Goal: Task Accomplishment & Management: Complete application form

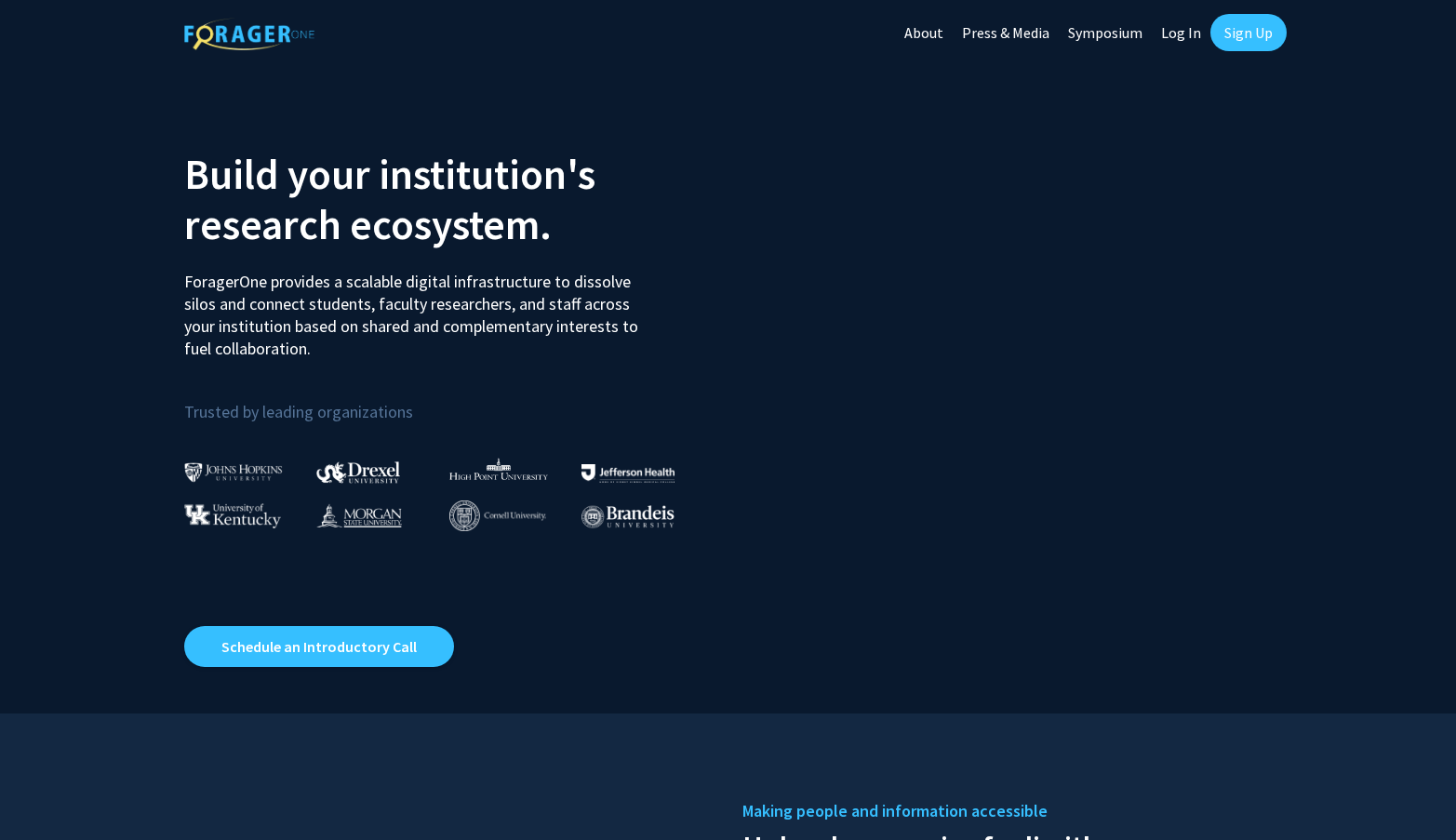
click at [1234, 43] on link "Sign Up" at bounding box center [1248, 32] width 76 height 37
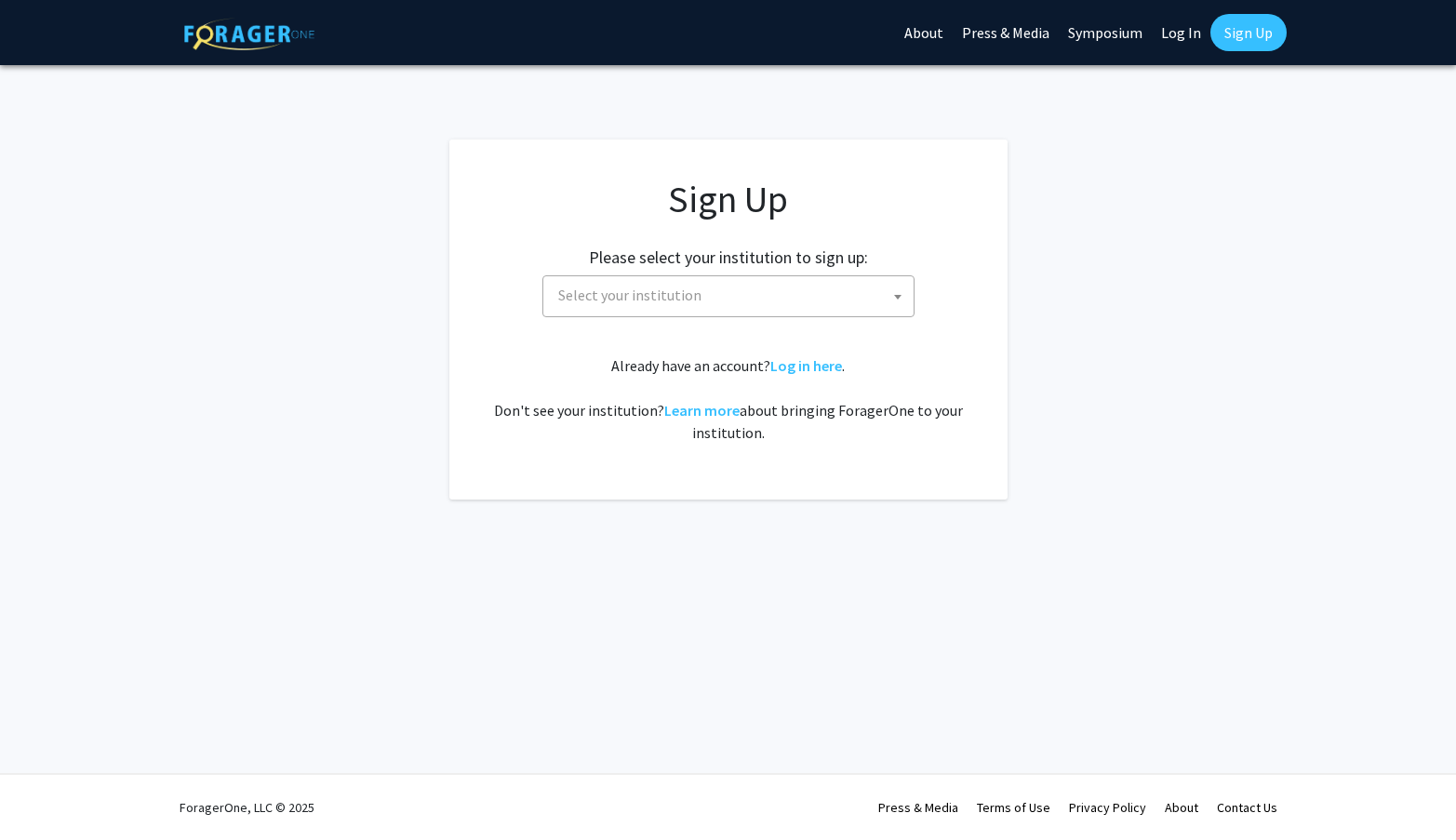
click at [748, 298] on span "Select your institution" at bounding box center [732, 295] width 363 height 38
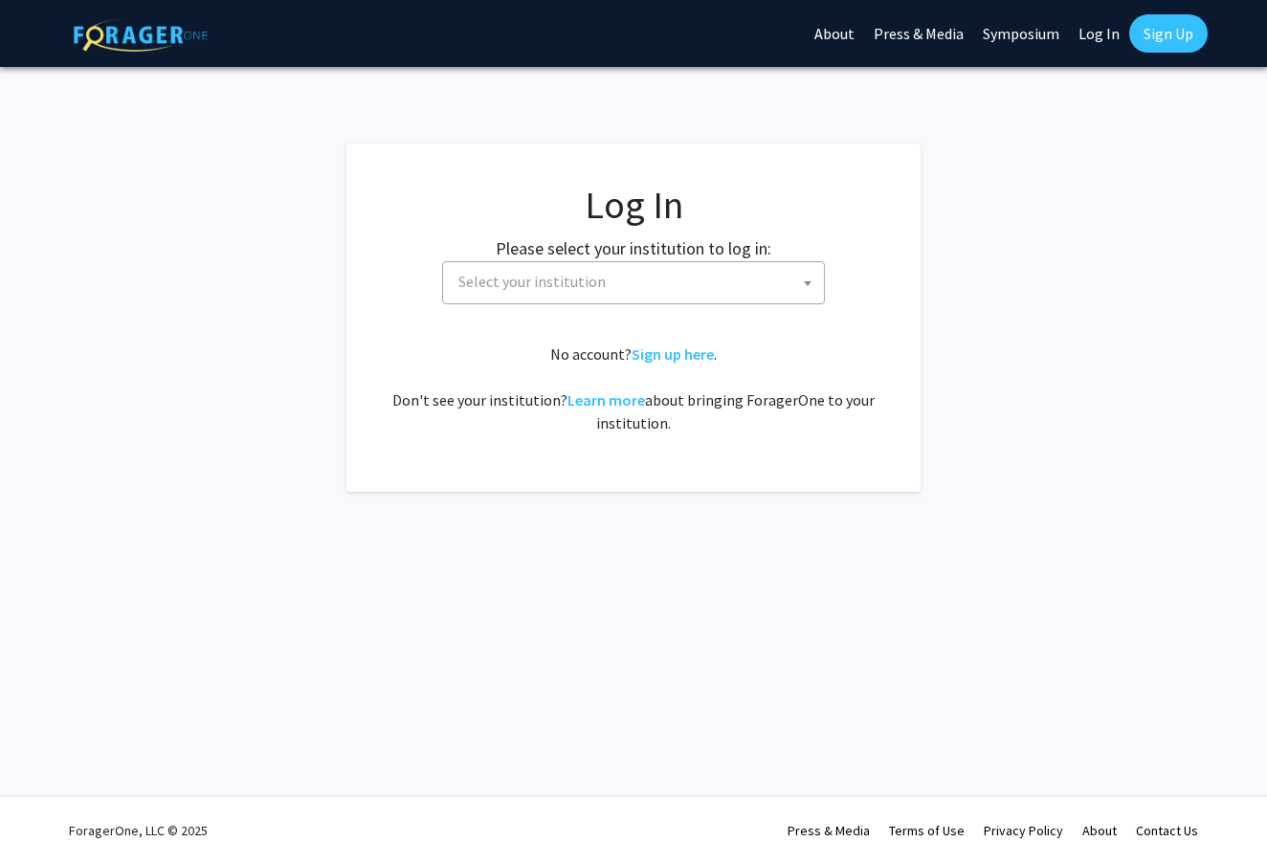
select select
click at [1194, 39] on link "Sign Up" at bounding box center [1169, 33] width 78 height 38
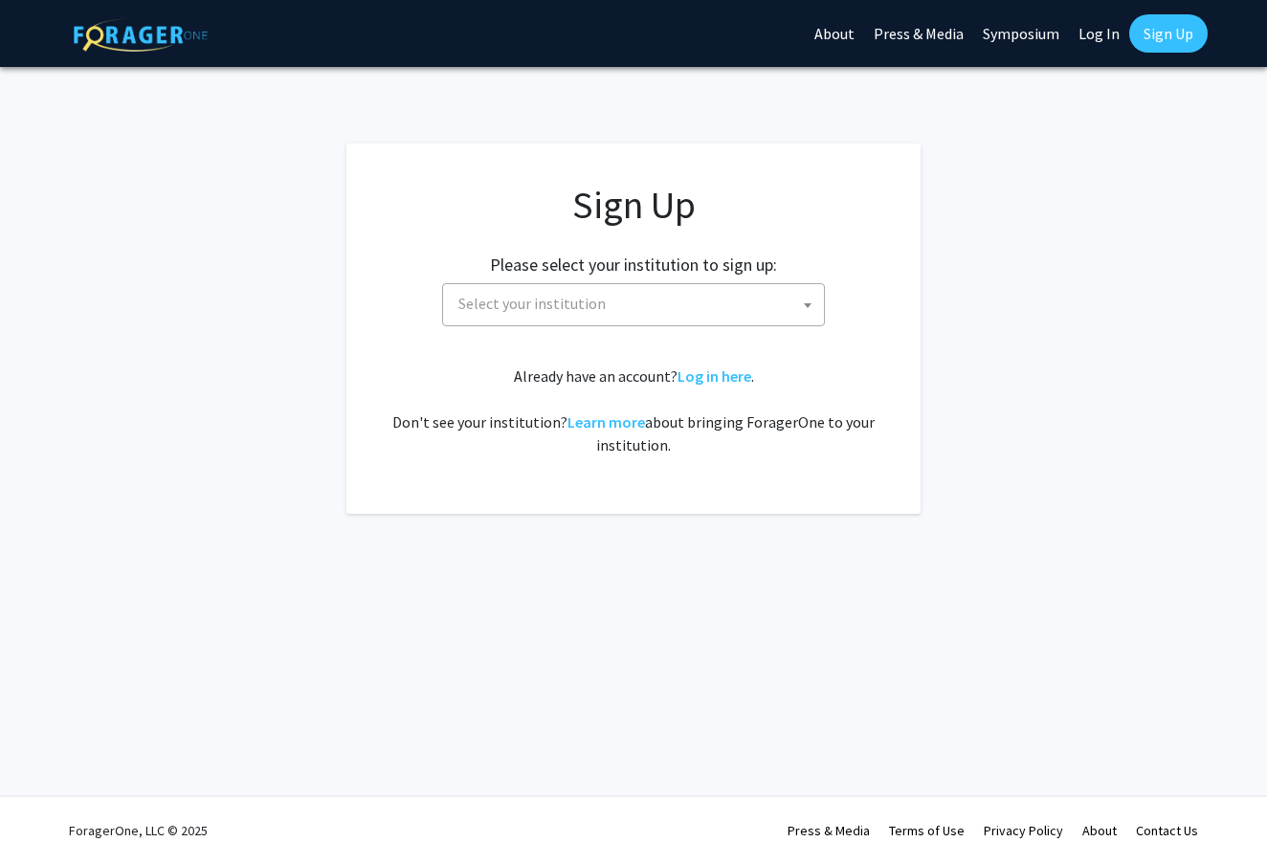
click at [702, 293] on span "Select your institution" at bounding box center [637, 303] width 373 height 39
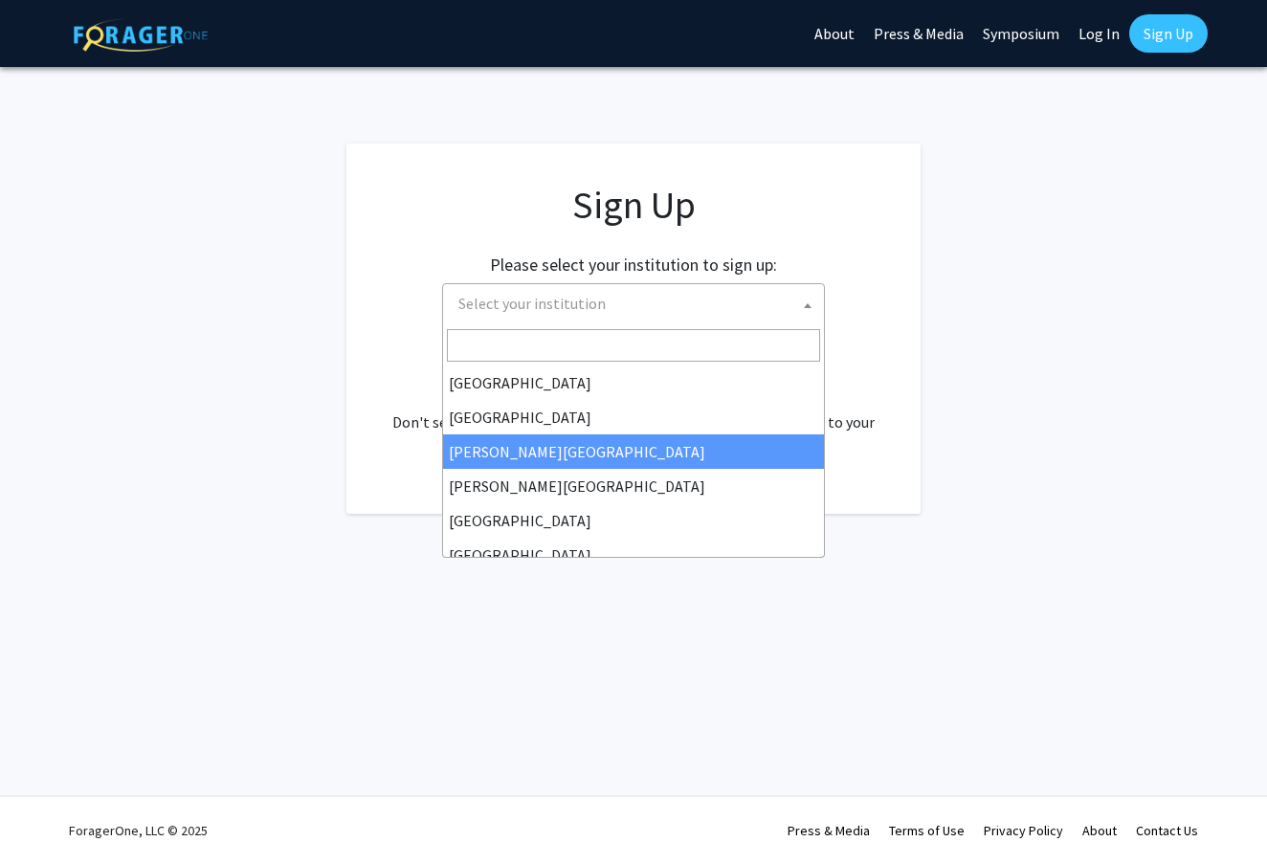
select select "5"
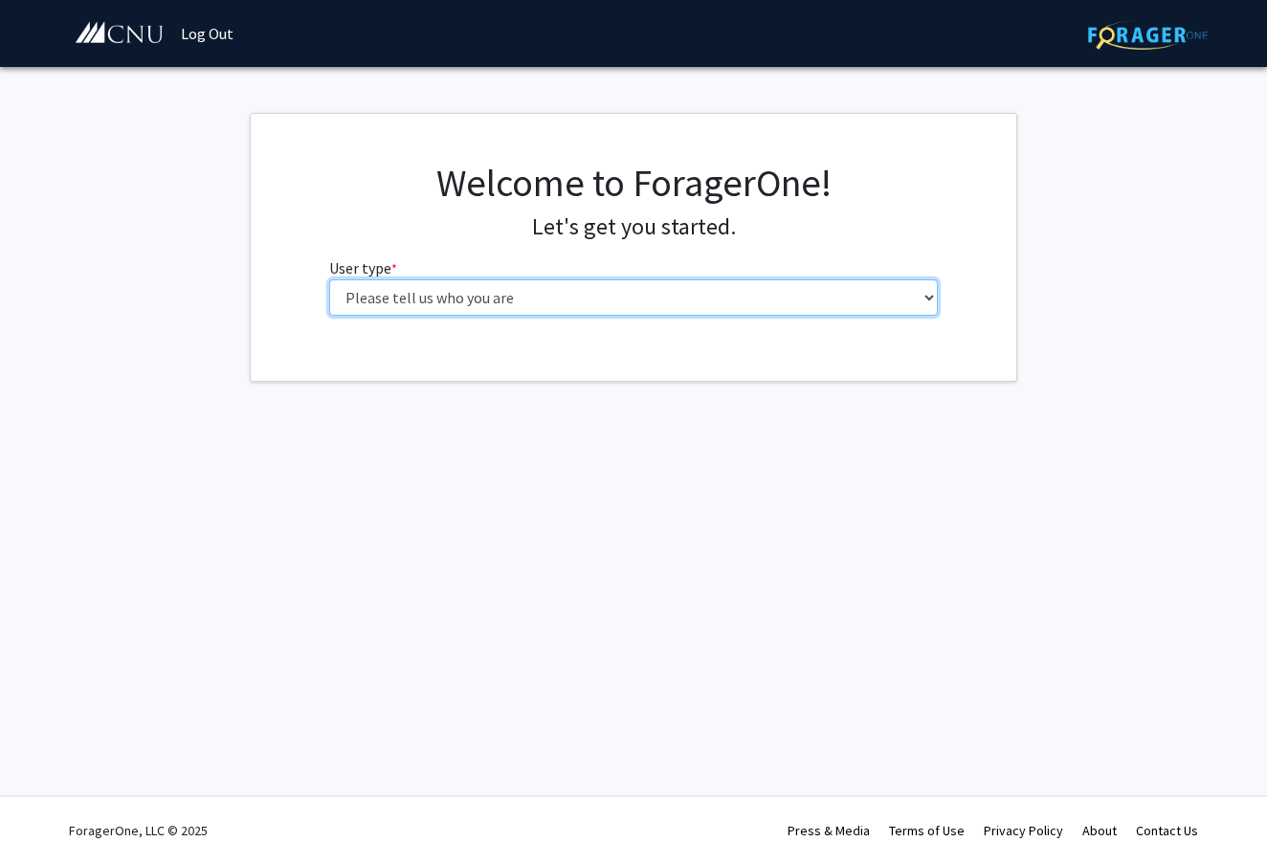
select select "1: undergrad"
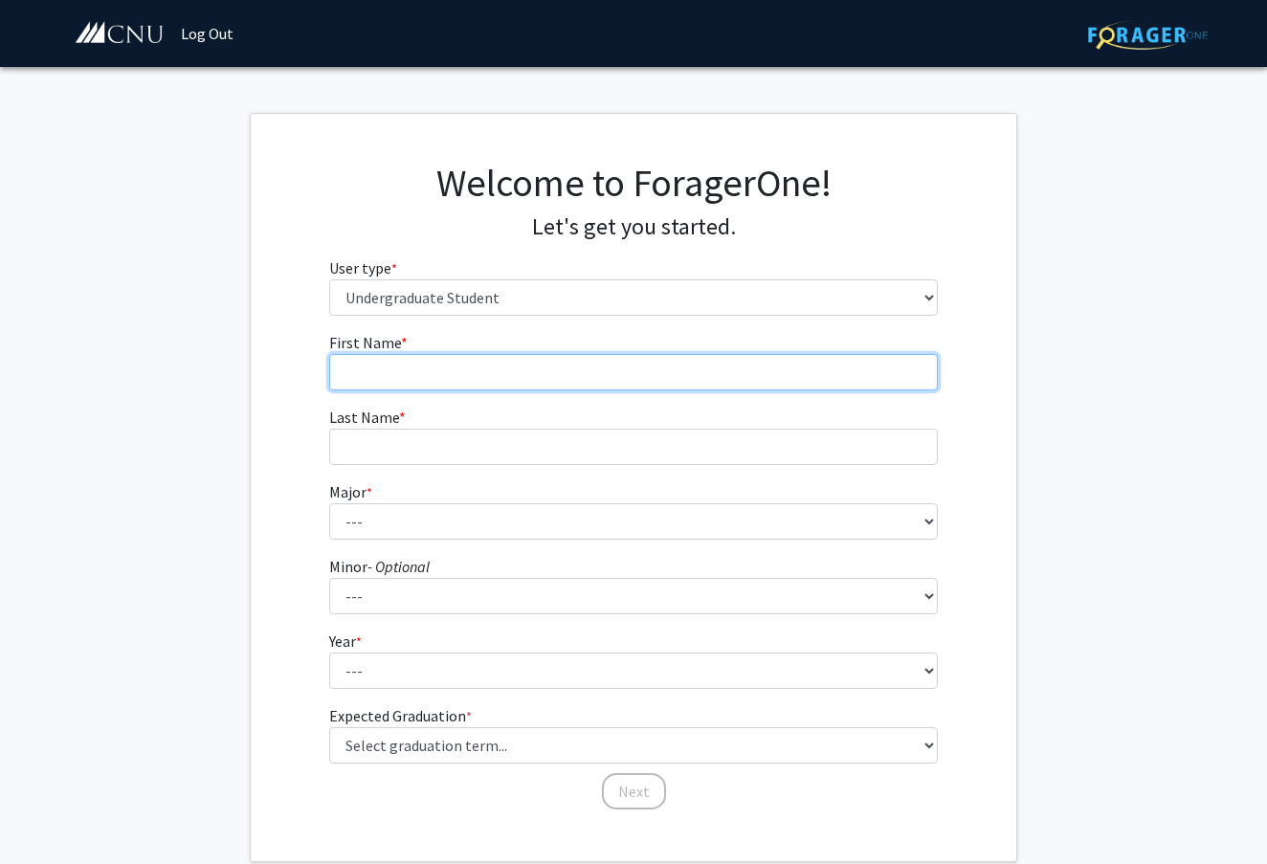
click at [509, 374] on input "First Name * required" at bounding box center [634, 372] width 610 height 36
type input "e"
type input "Delaney"
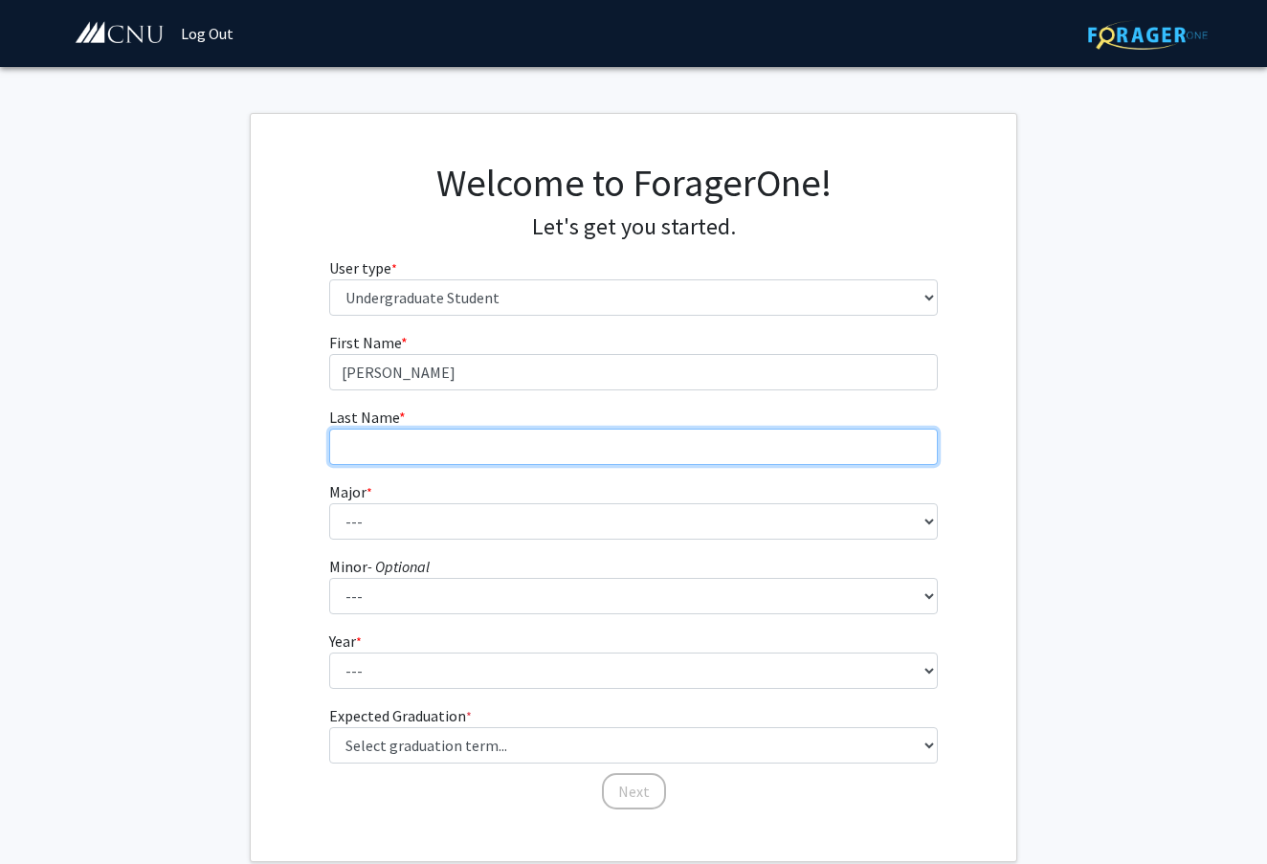
click at [531, 453] on input "Last Name * required" at bounding box center [634, 447] width 610 height 36
type input "Rickard"
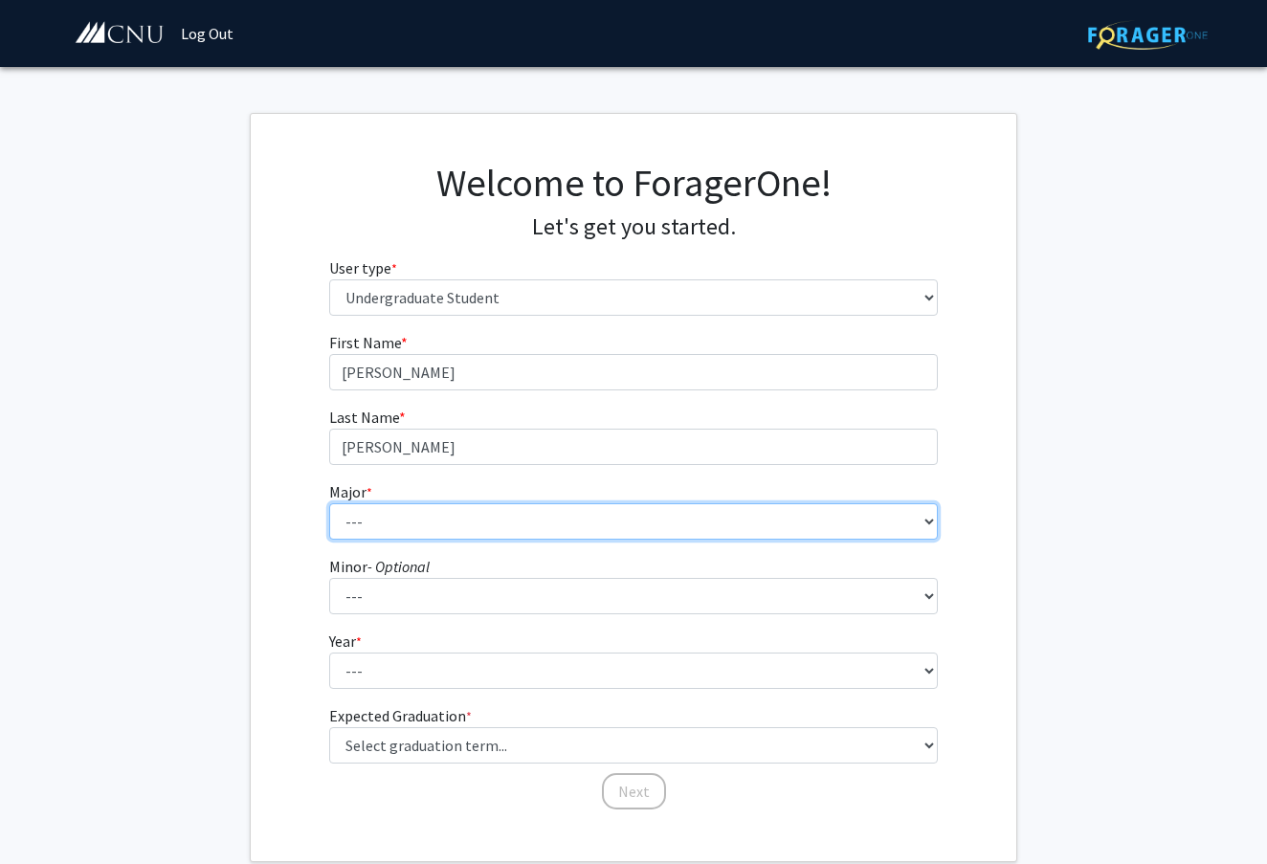
select select "11: 622"
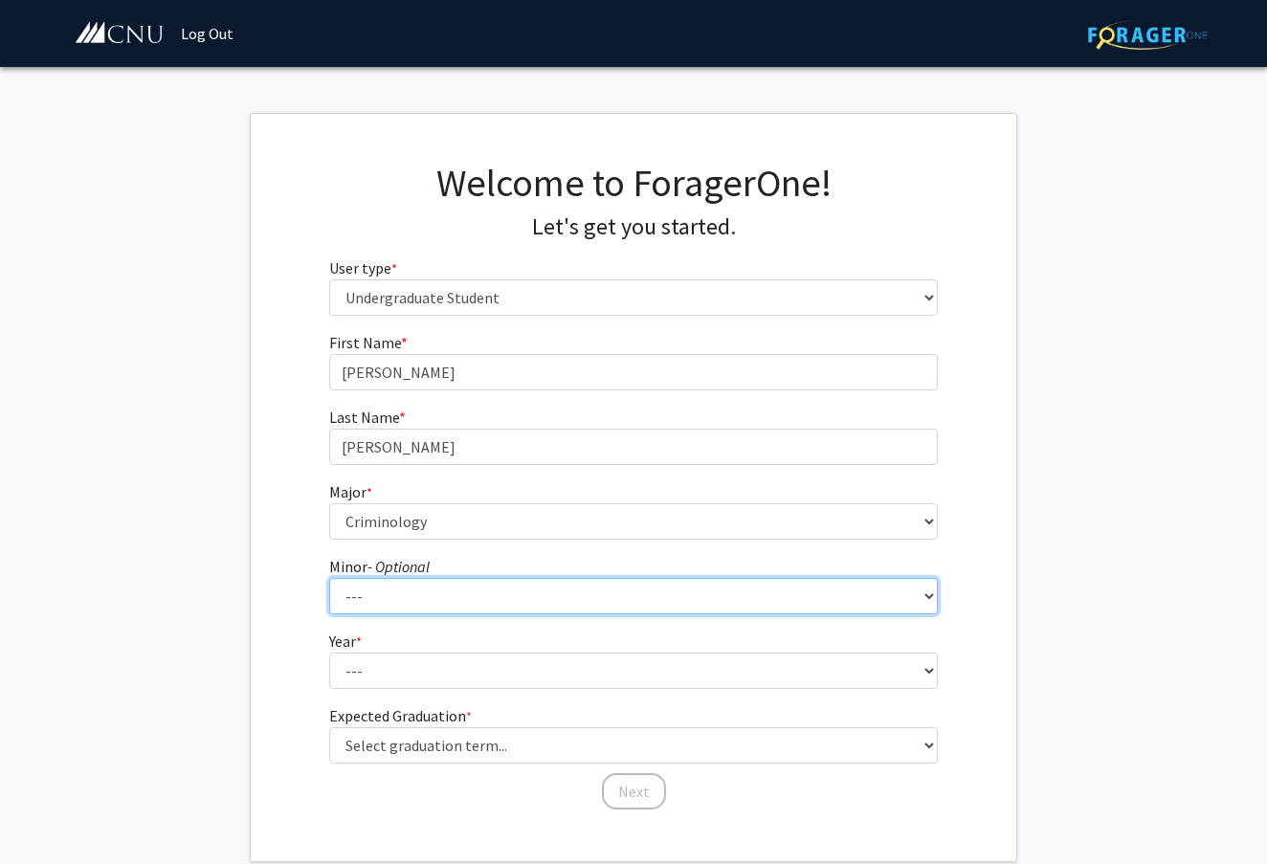
select select "18: 421"
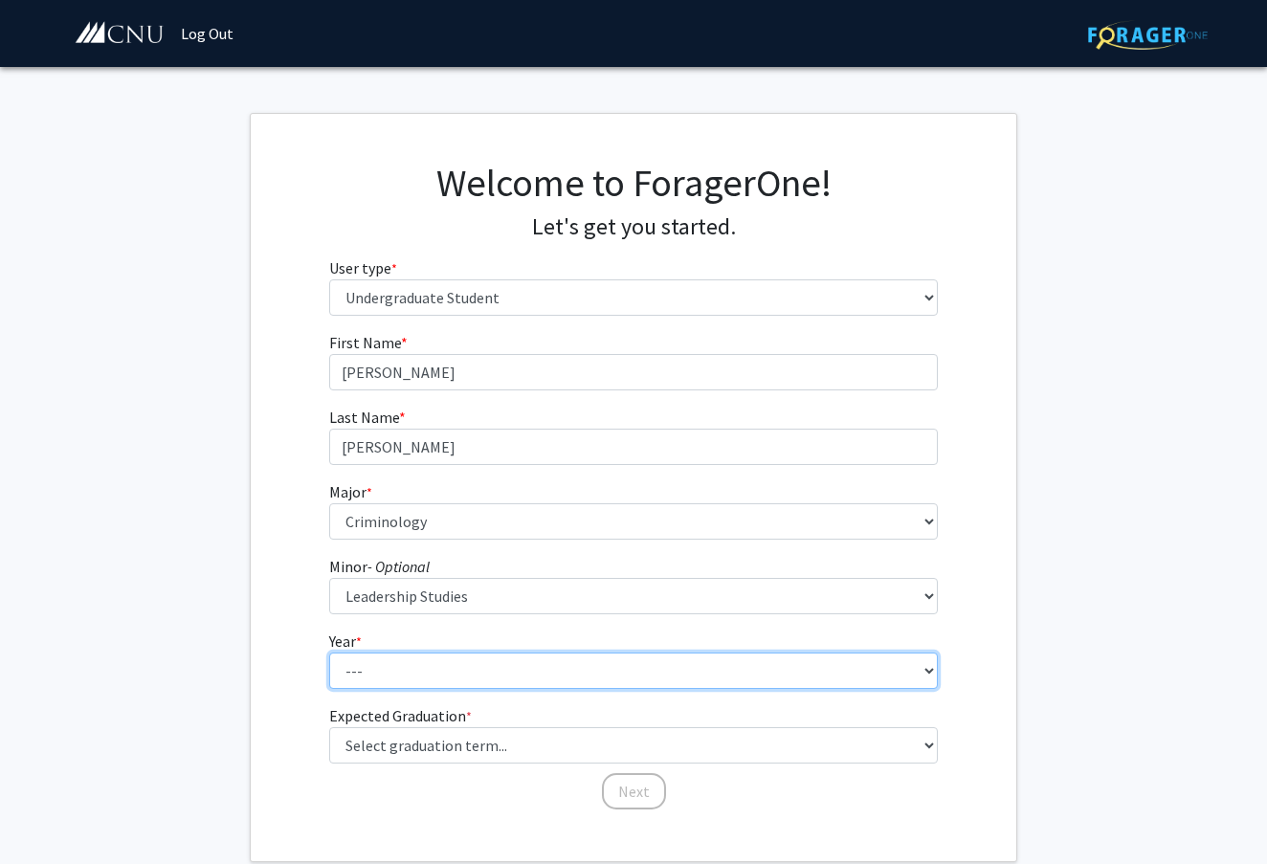
select select "1: first-year"
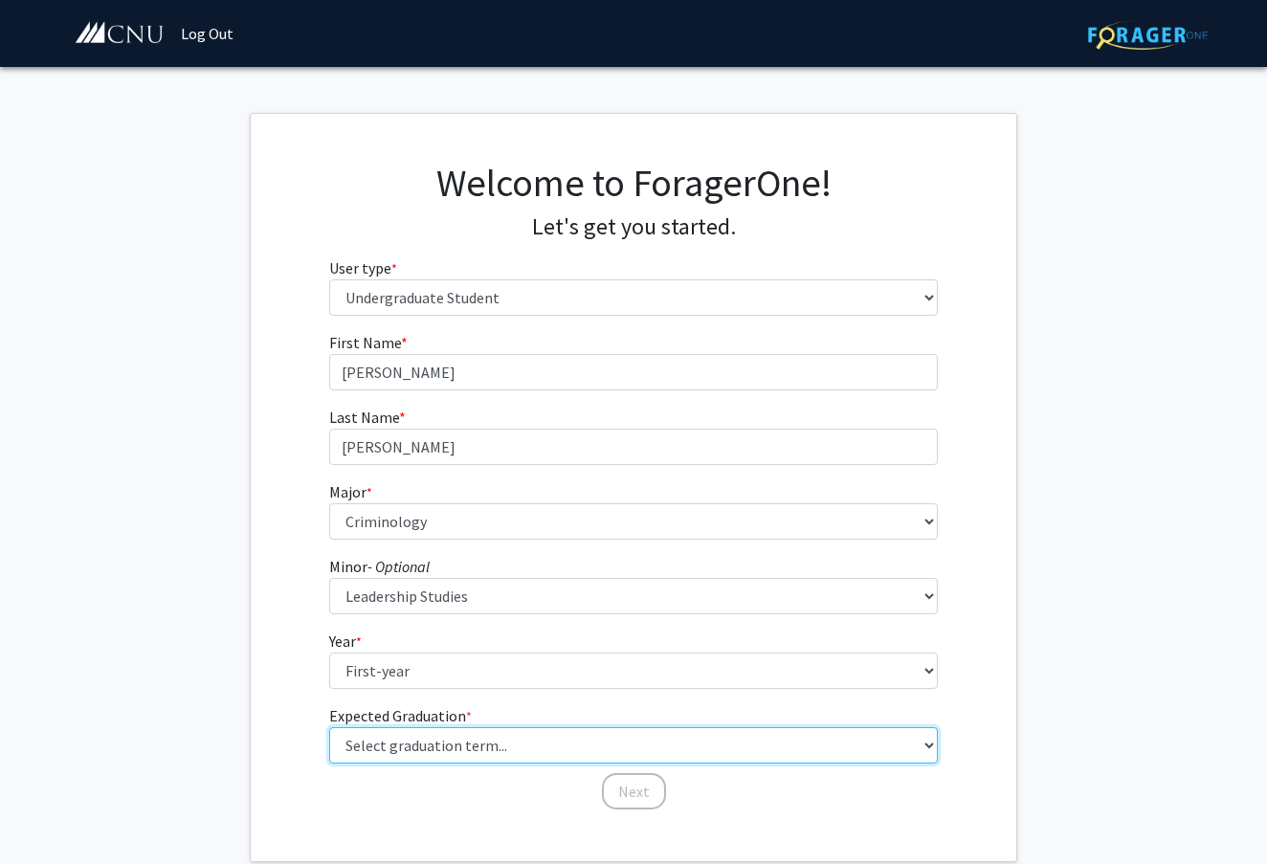
select select "17: spring_2029"
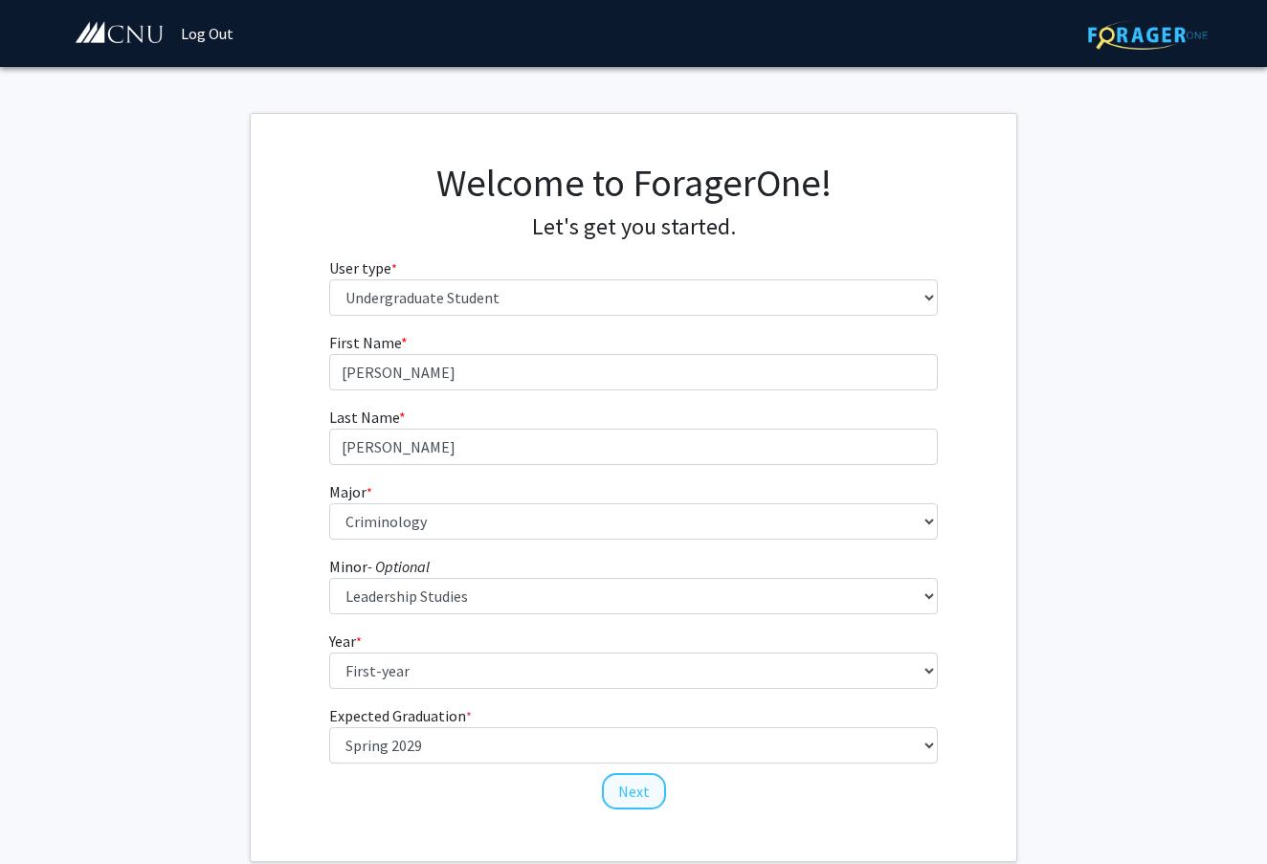
click at [647, 788] on button "Next" at bounding box center [634, 791] width 64 height 36
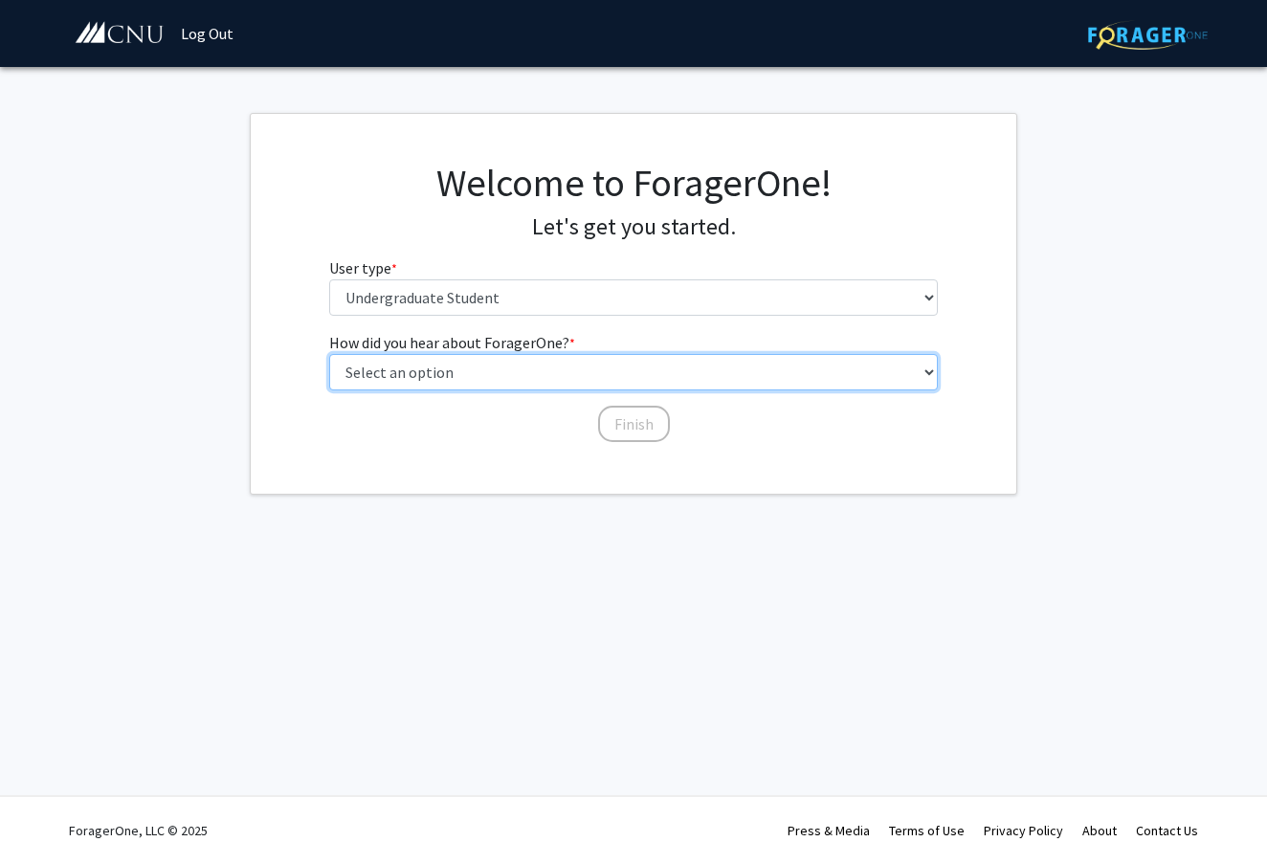
select select "1: peer_recommendation"
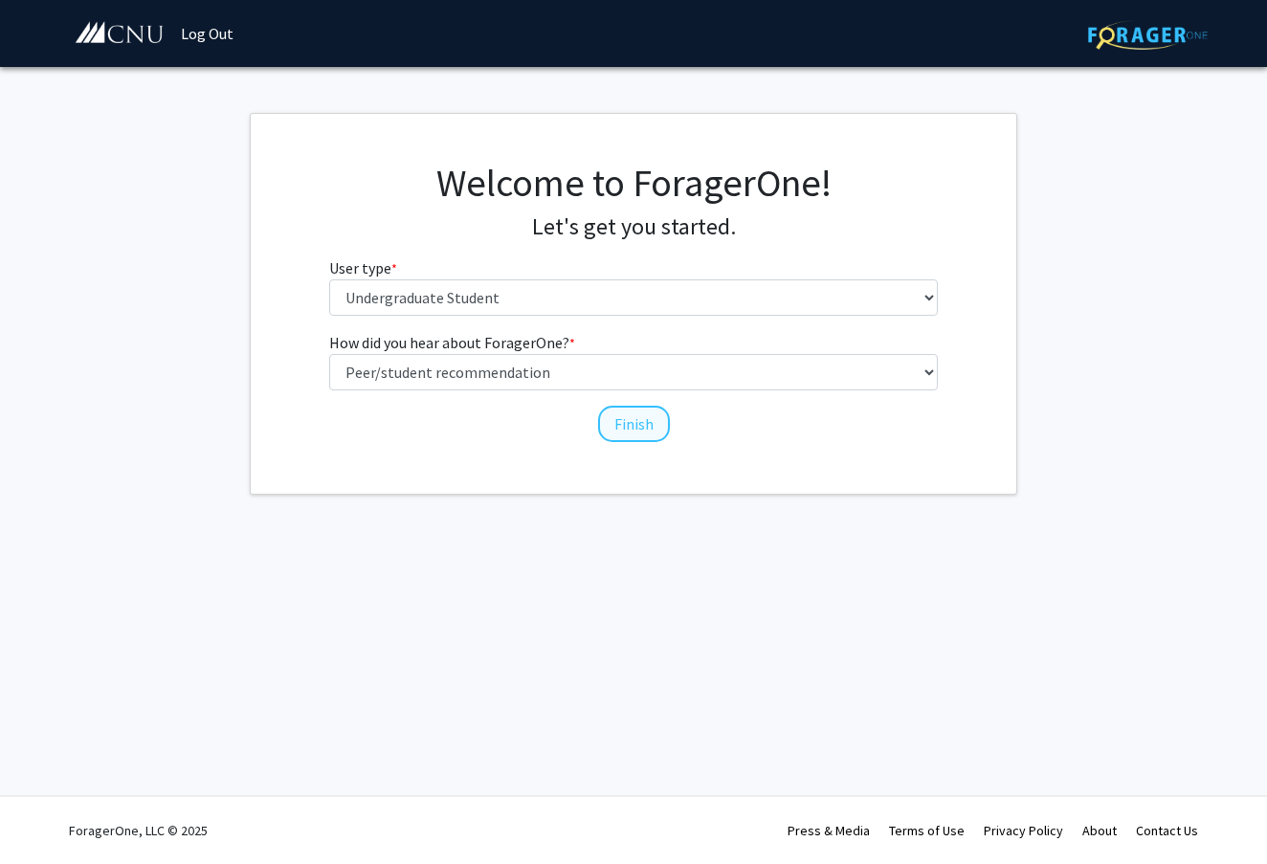
click at [649, 409] on button "Finish" at bounding box center [634, 424] width 72 height 36
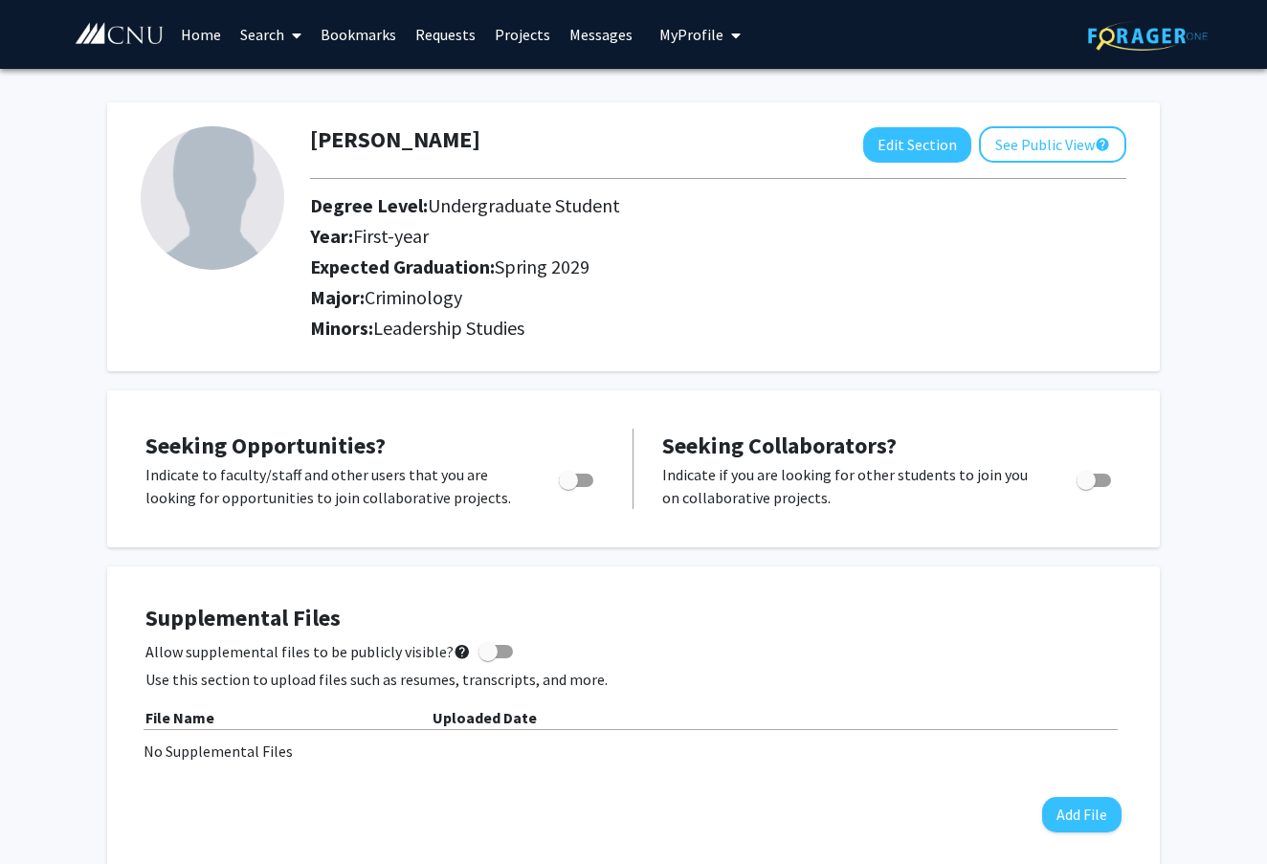
click at [578, 484] on span "Toggle" at bounding box center [568, 480] width 19 height 19
click at [569, 487] on input "Are you actively seeking opportunities?" at bounding box center [568, 487] width 1 height 1
checkbox input "true"
click at [878, 143] on button "Edit Section" at bounding box center [917, 144] width 108 height 35
select select "first-year"
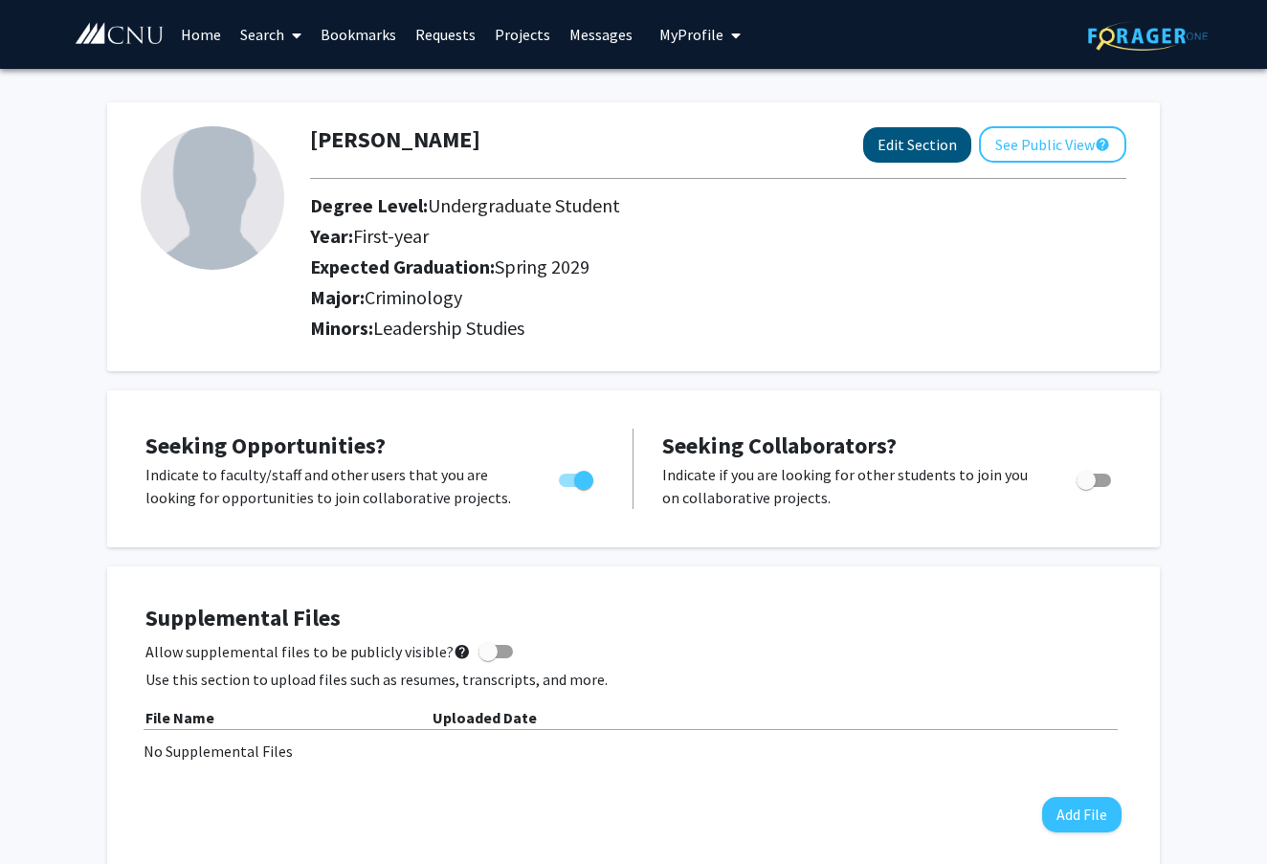
select select "45: spring_2029"
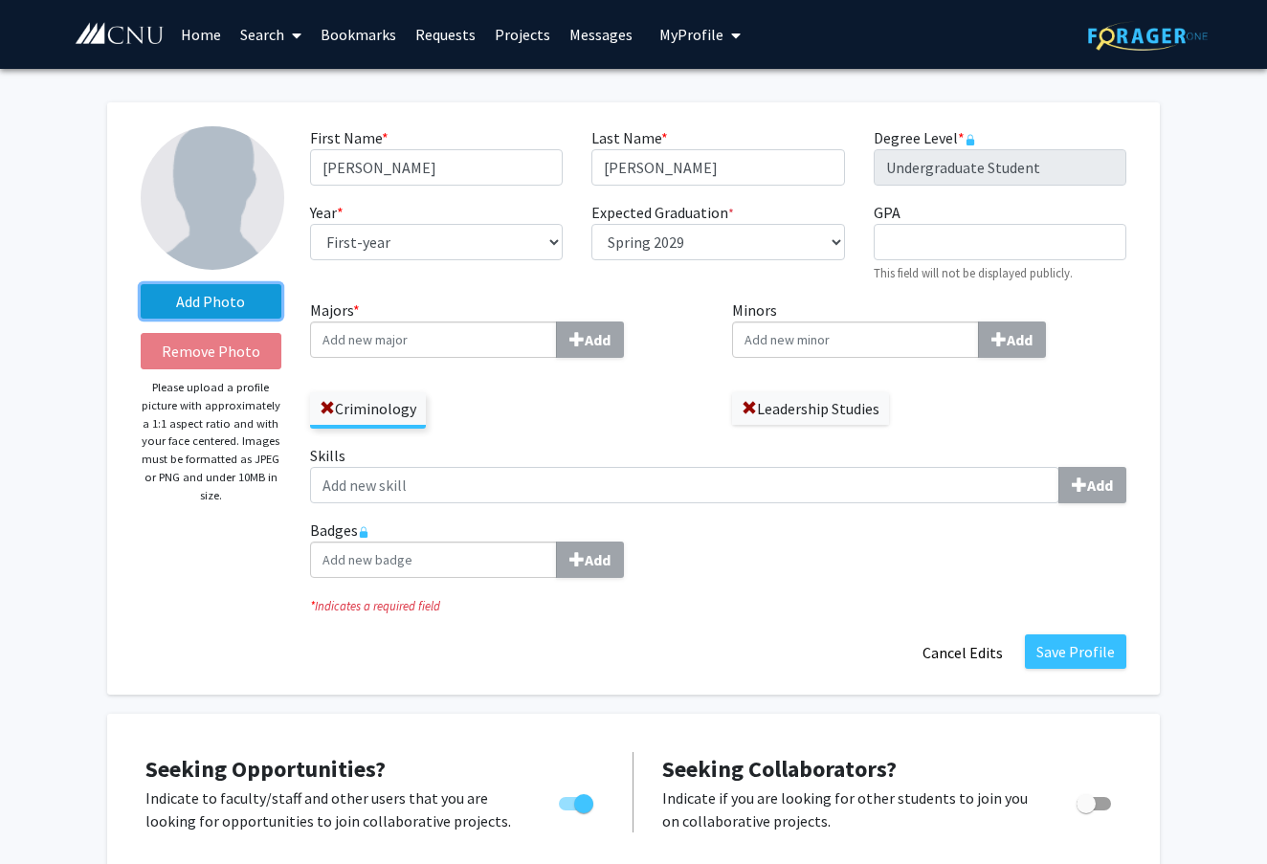
click at [190, 304] on label "Add Photo" at bounding box center [211, 301] width 141 height 34
click at [0, 0] on input "Add Photo" at bounding box center [0, 0] width 0 height 0
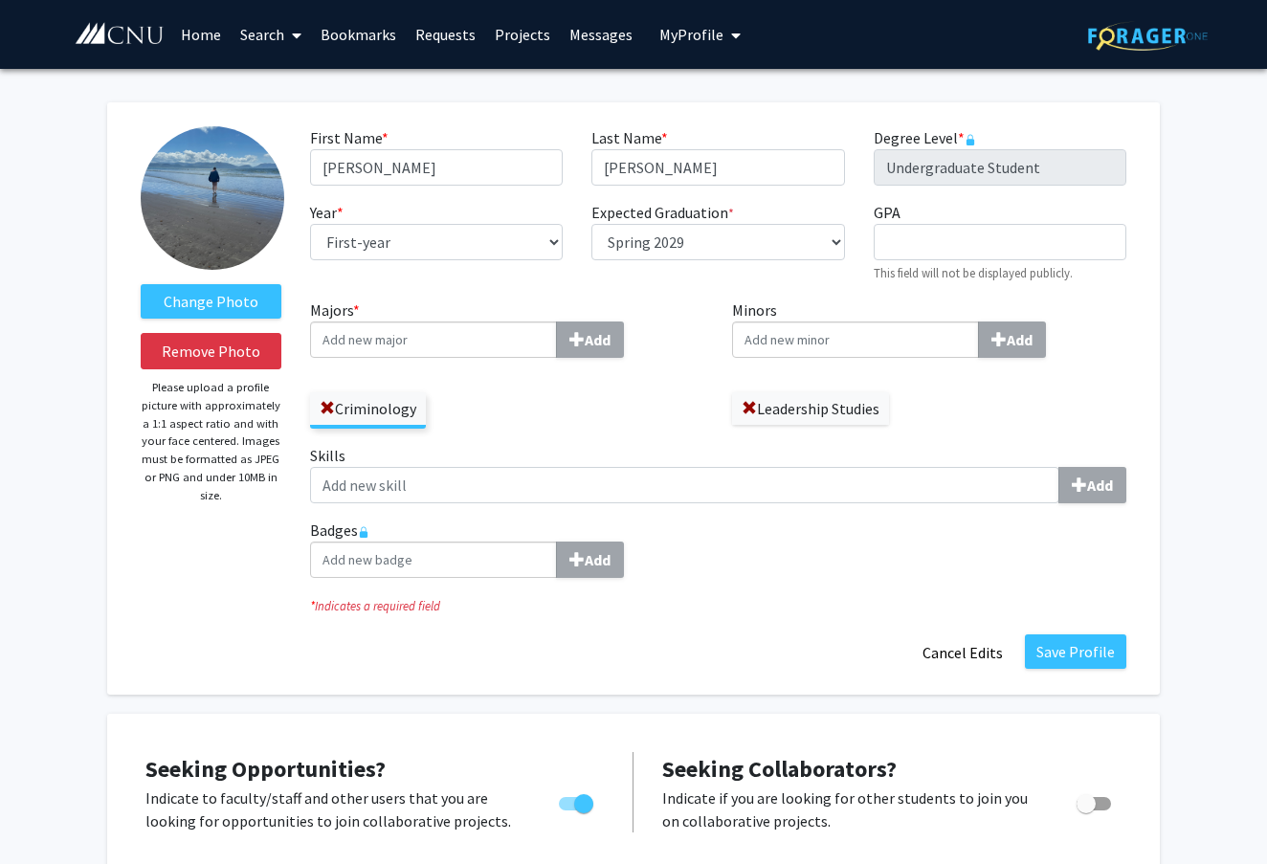
click at [495, 343] on input "Majors * Add" at bounding box center [433, 340] width 247 height 36
type input "Psy"
click at [500, 365] on div "Psy chology" at bounding box center [433, 375] width 233 height 33
click at [500, 358] on input "Psy" at bounding box center [433, 340] width 247 height 36
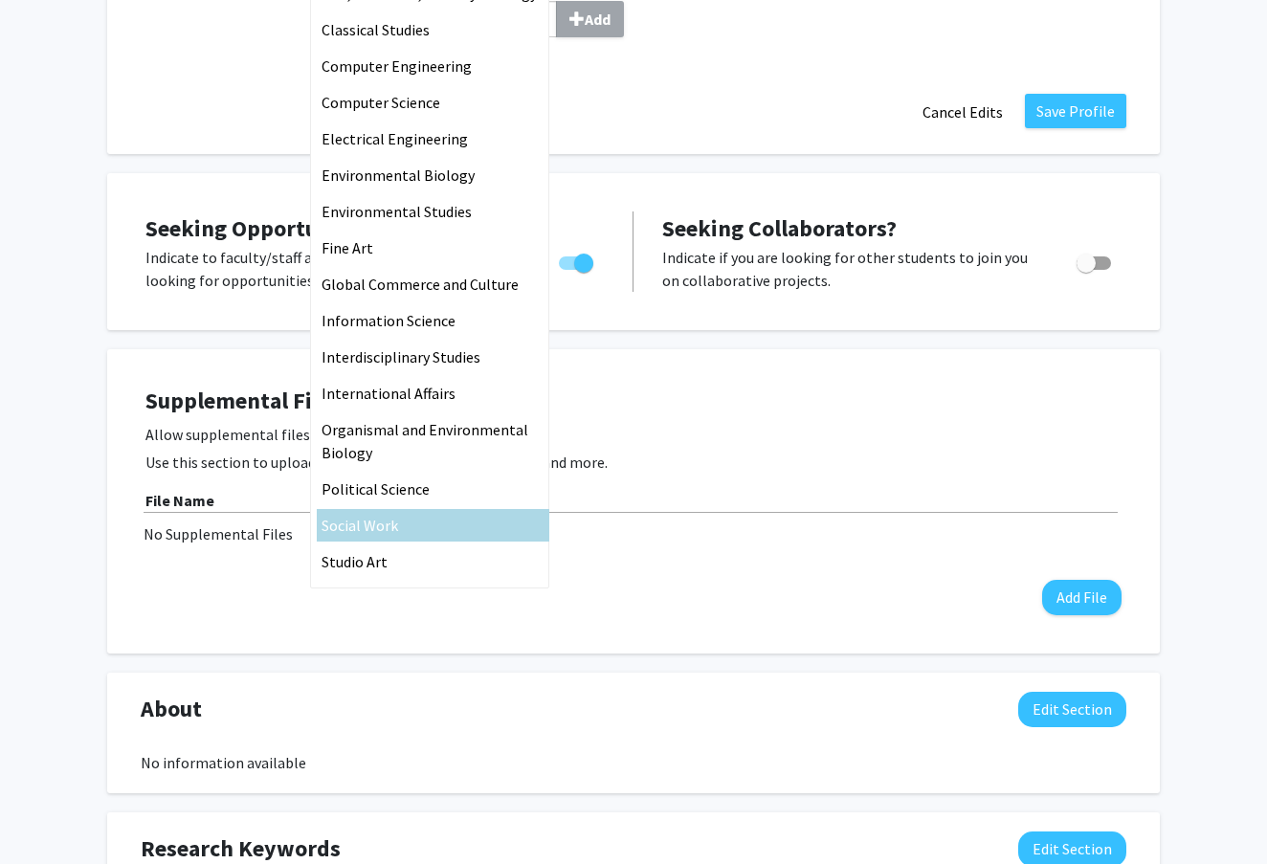
scroll to position [573, 0]
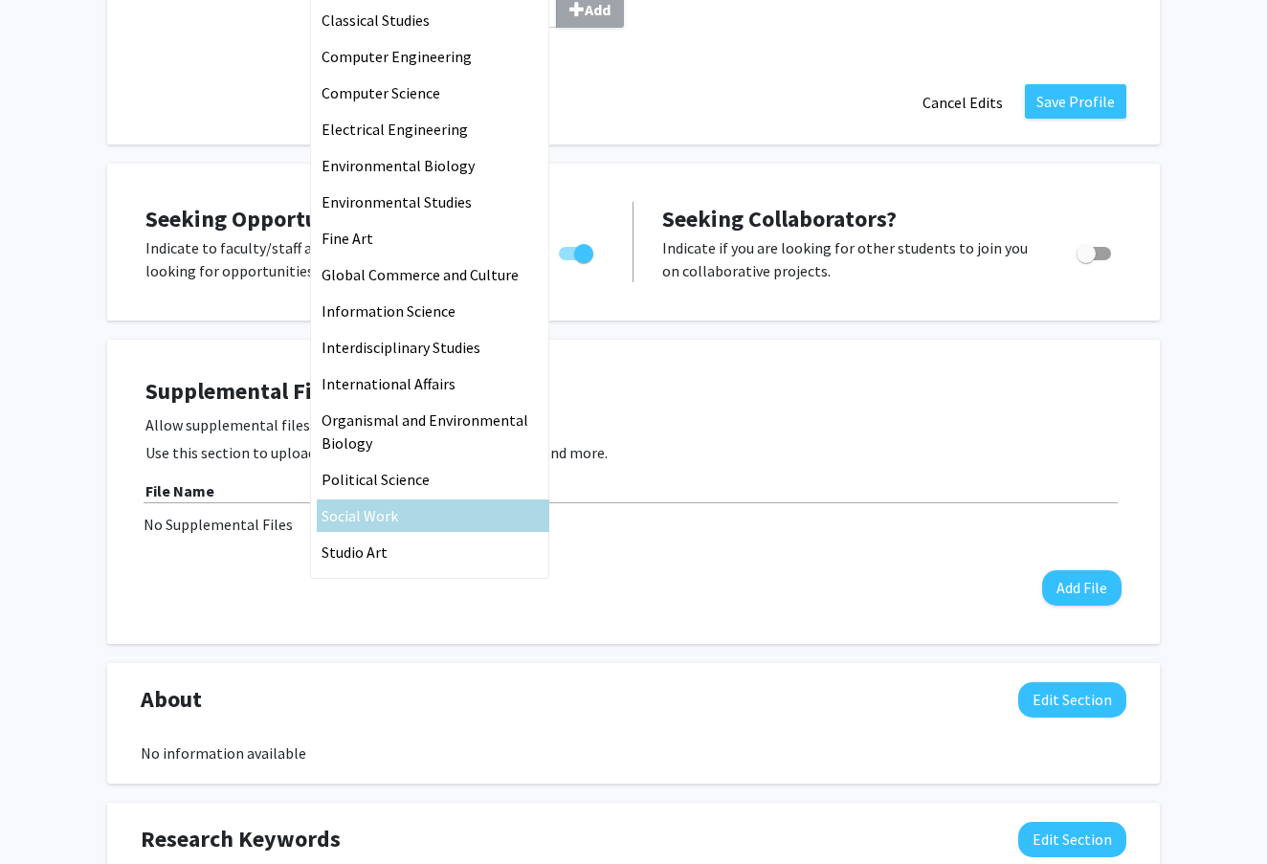
click at [633, 592] on div "Supplemental Files Allow supplemental files to be publicly visible? help Use th…" at bounding box center [633, 492] width 976 height 228
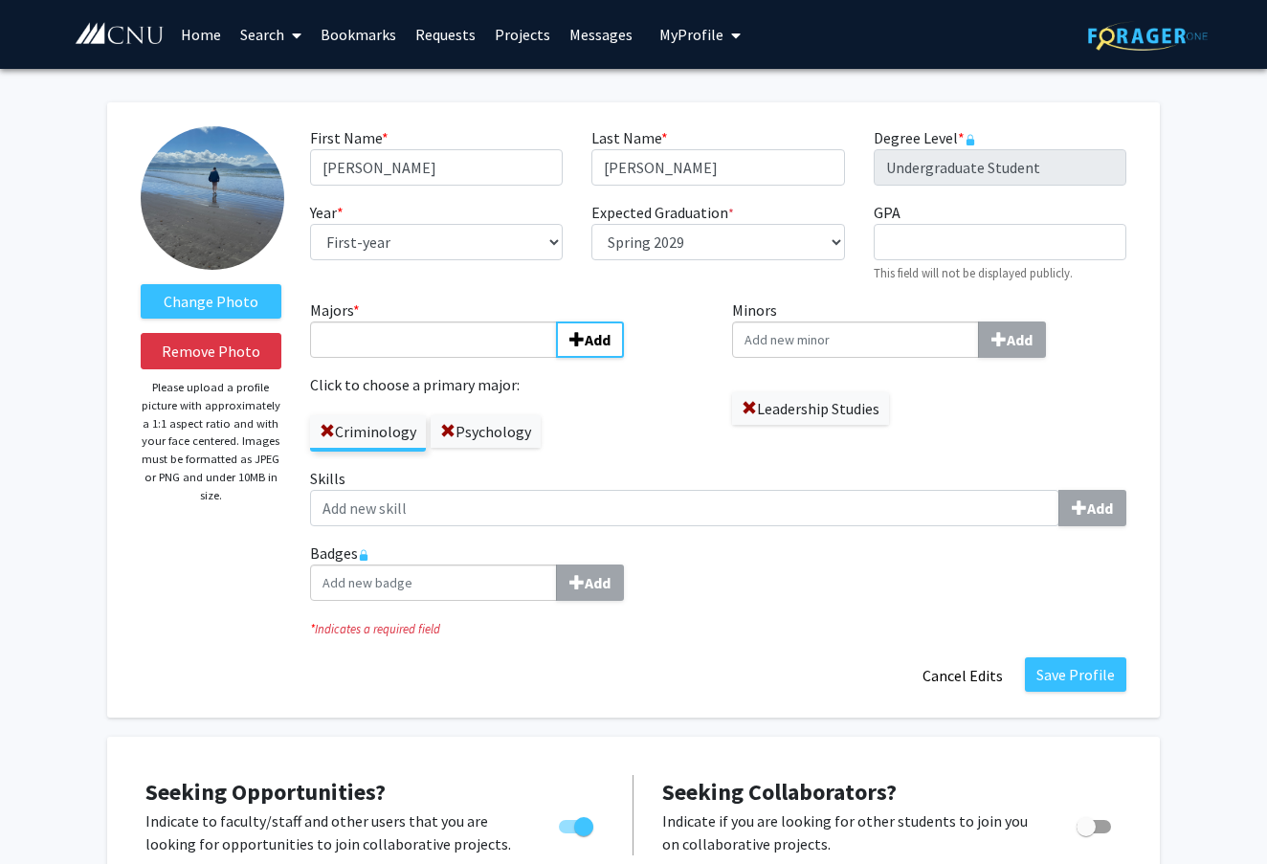
scroll to position [0, 0]
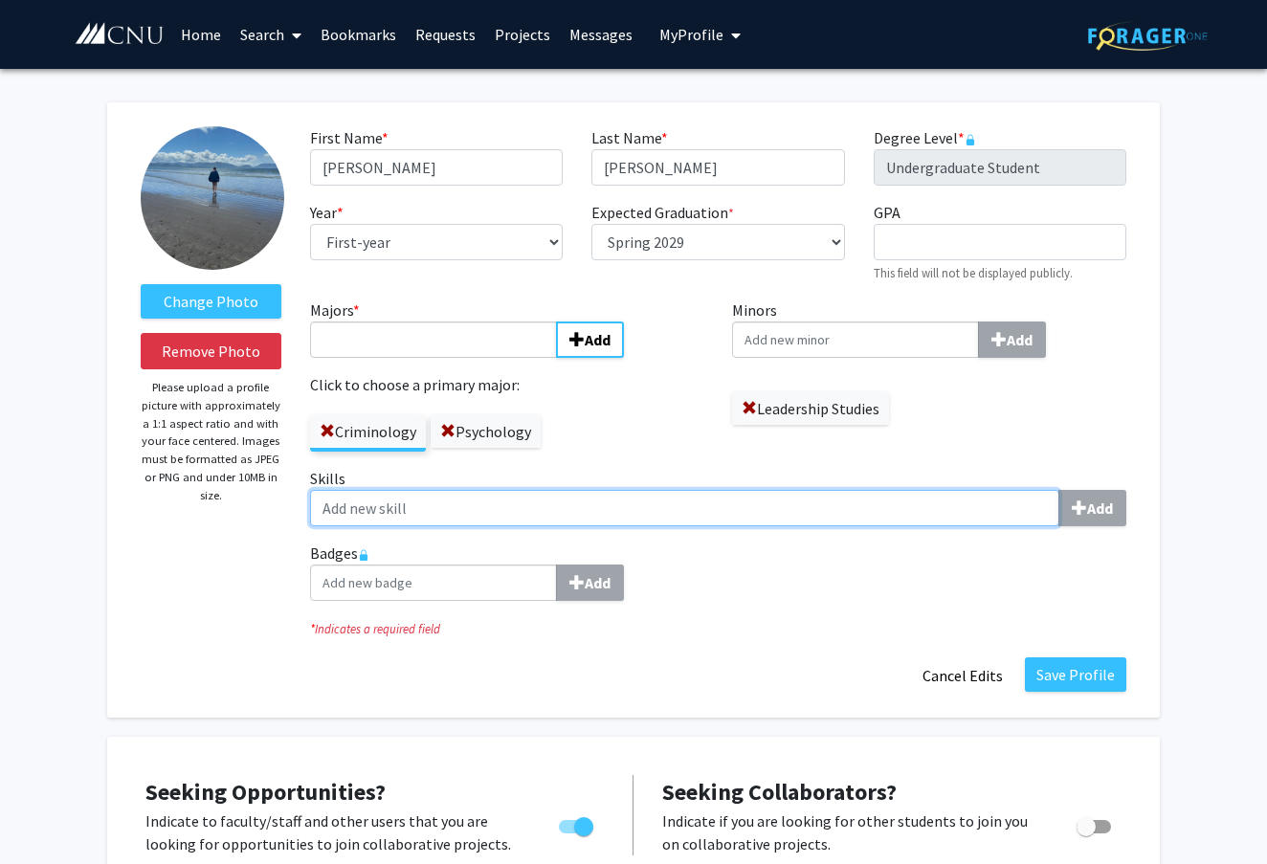
click at [779, 510] on input "Skills Add" at bounding box center [685, 508] width 750 height 36
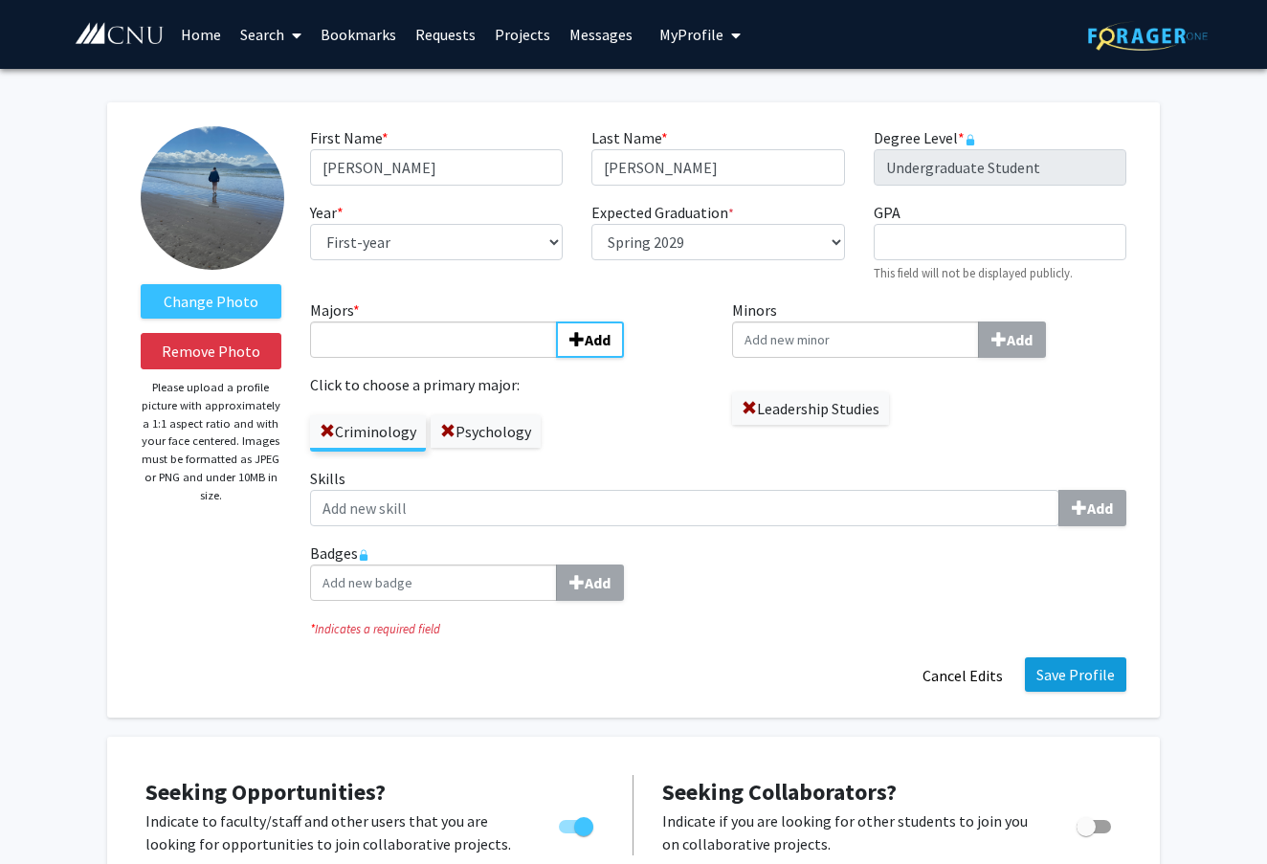
click at [1055, 669] on button "Save Profile" at bounding box center [1075, 675] width 101 height 34
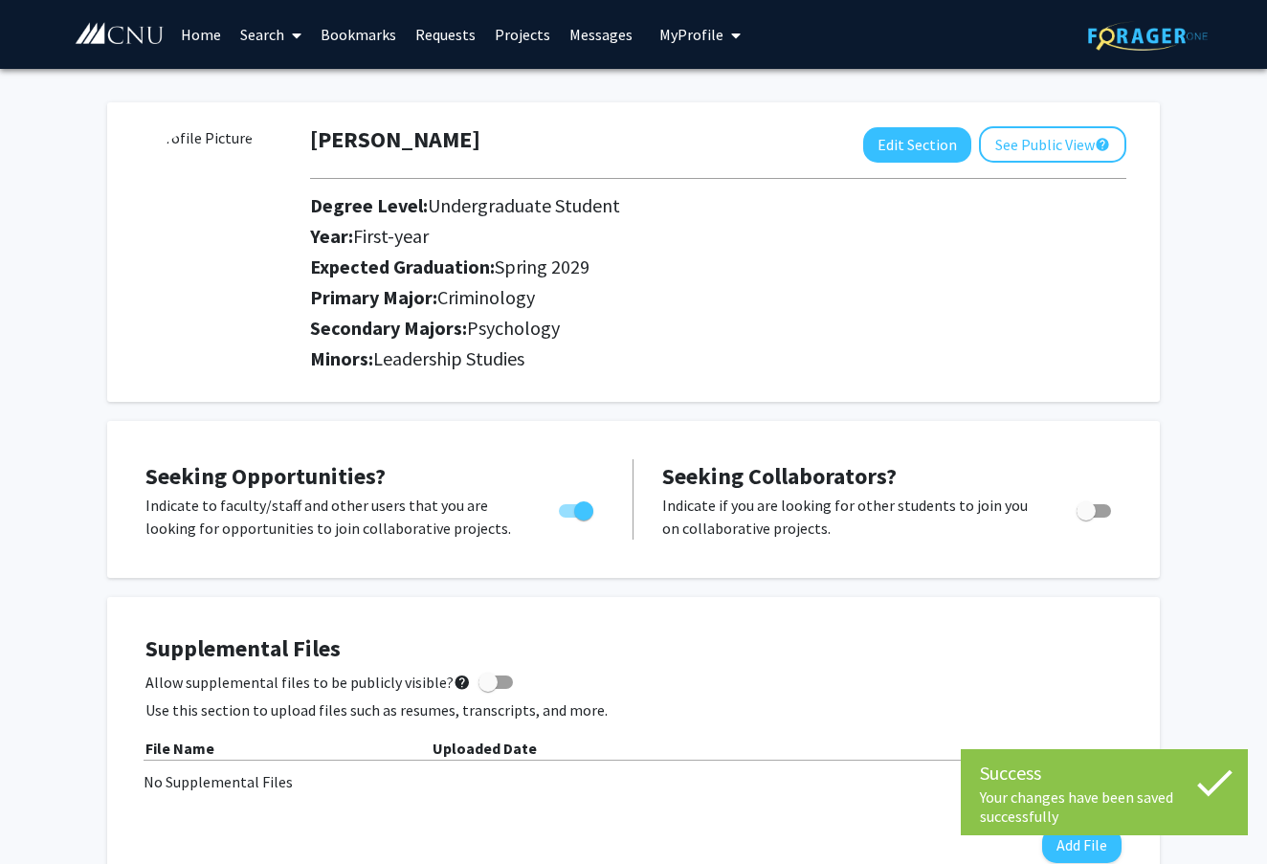
click at [209, 45] on link "Home" at bounding box center [200, 34] width 59 height 67
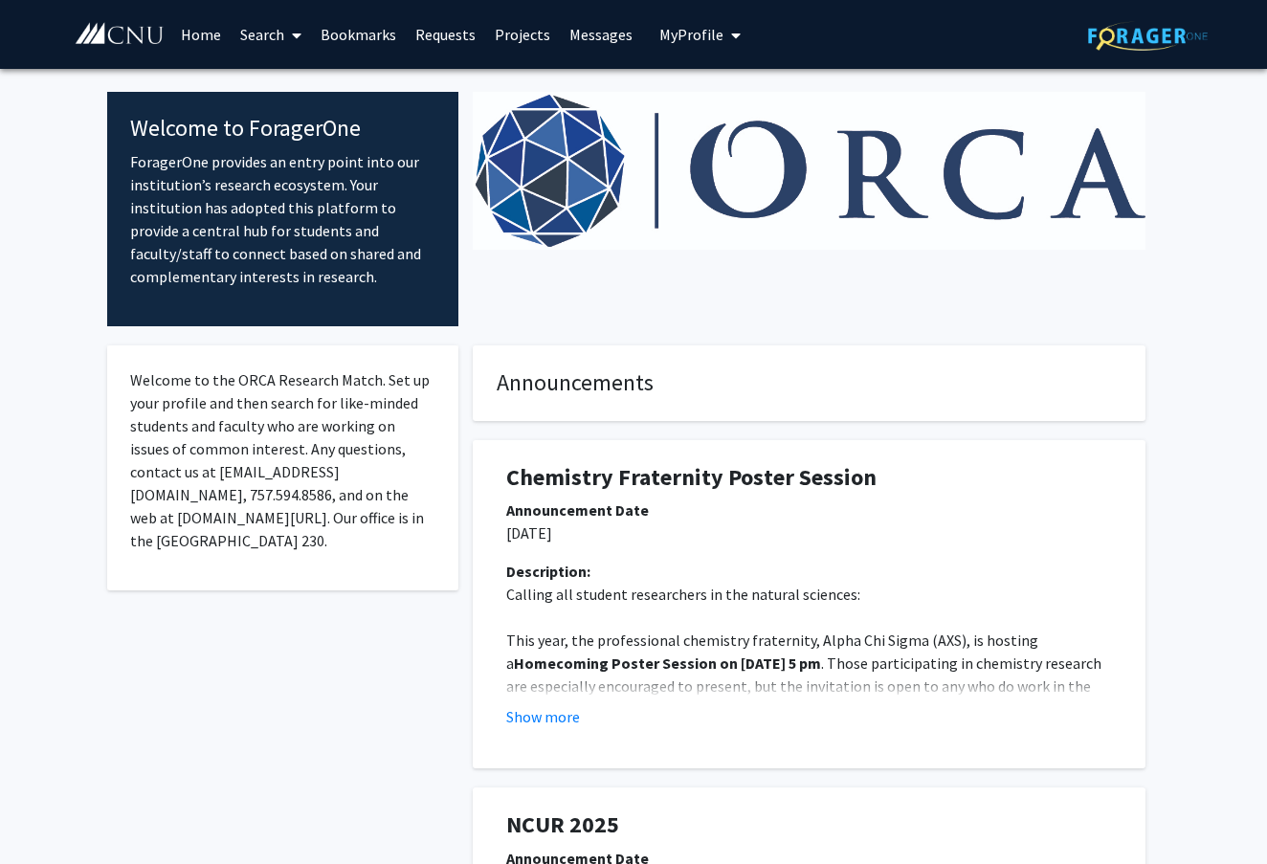
click at [273, 31] on link "Search" at bounding box center [271, 34] width 80 height 67
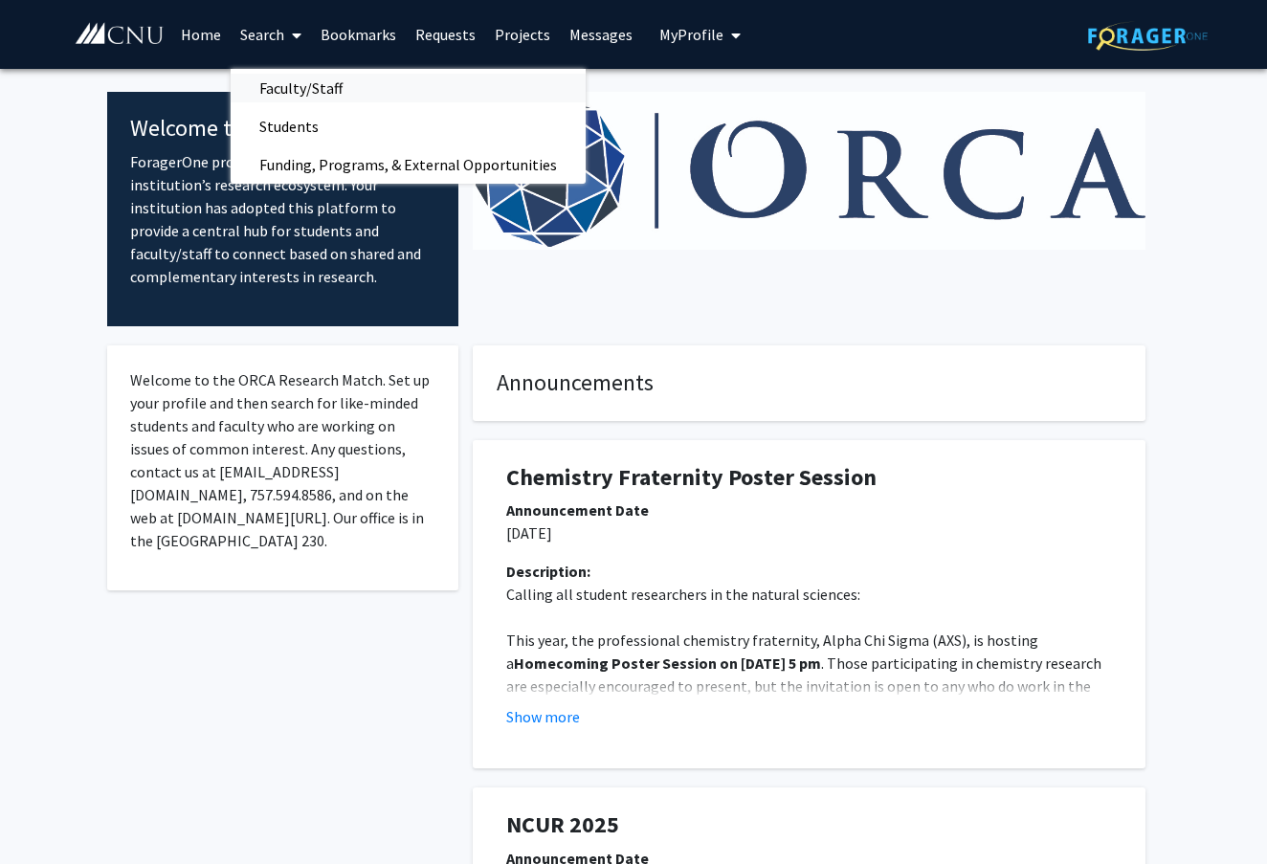
click at [309, 100] on span "Faculty/Staff" at bounding box center [301, 88] width 141 height 38
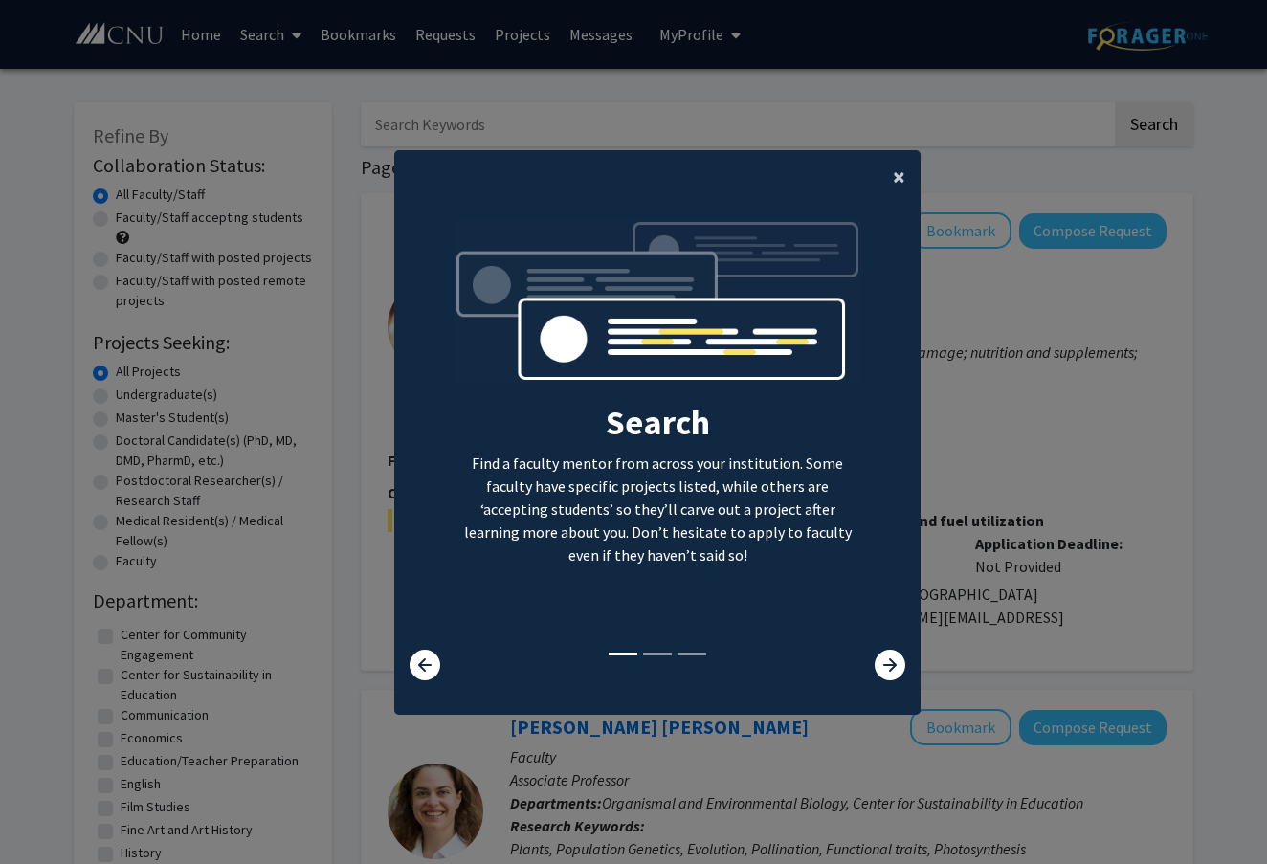
click at [904, 172] on span "×" at bounding box center [899, 177] width 12 height 30
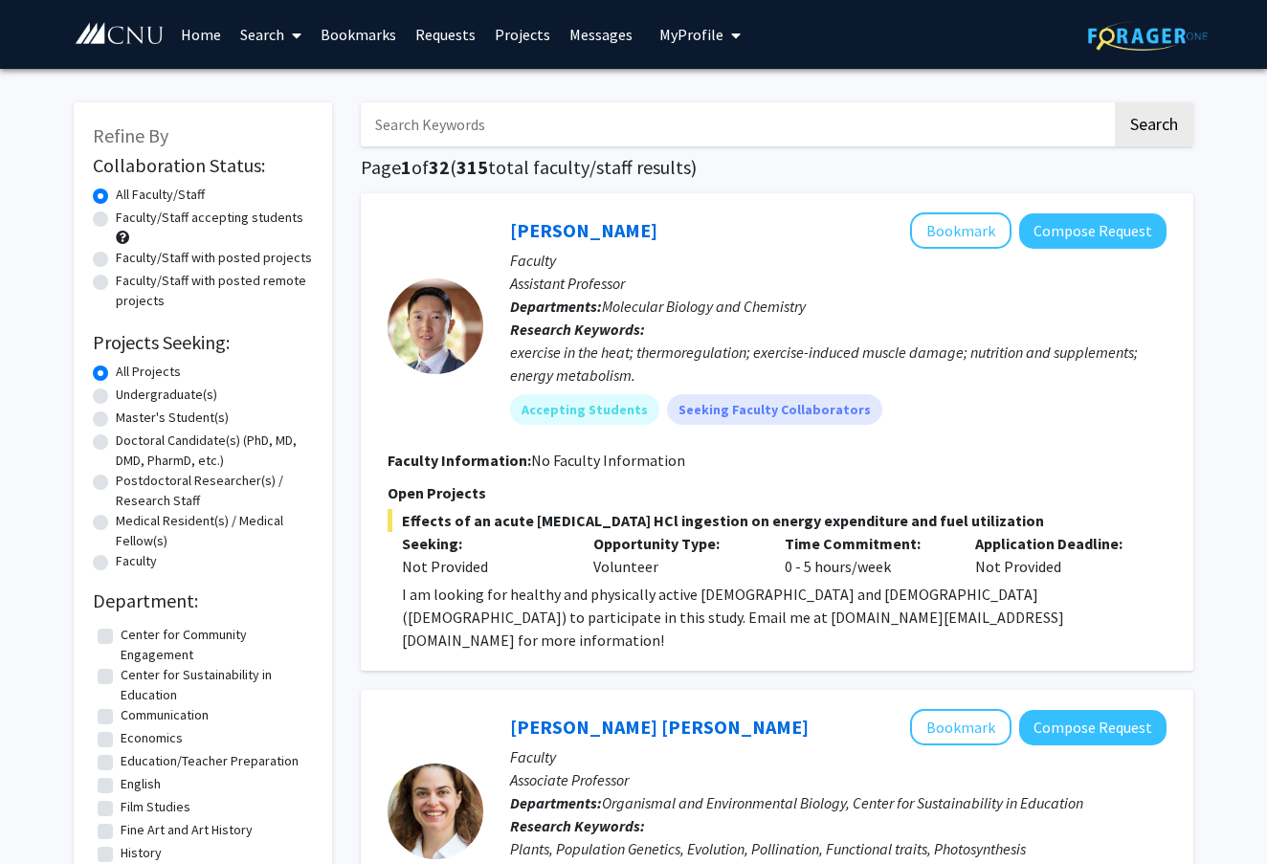
click at [271, 41] on link "Search" at bounding box center [271, 34] width 80 height 67
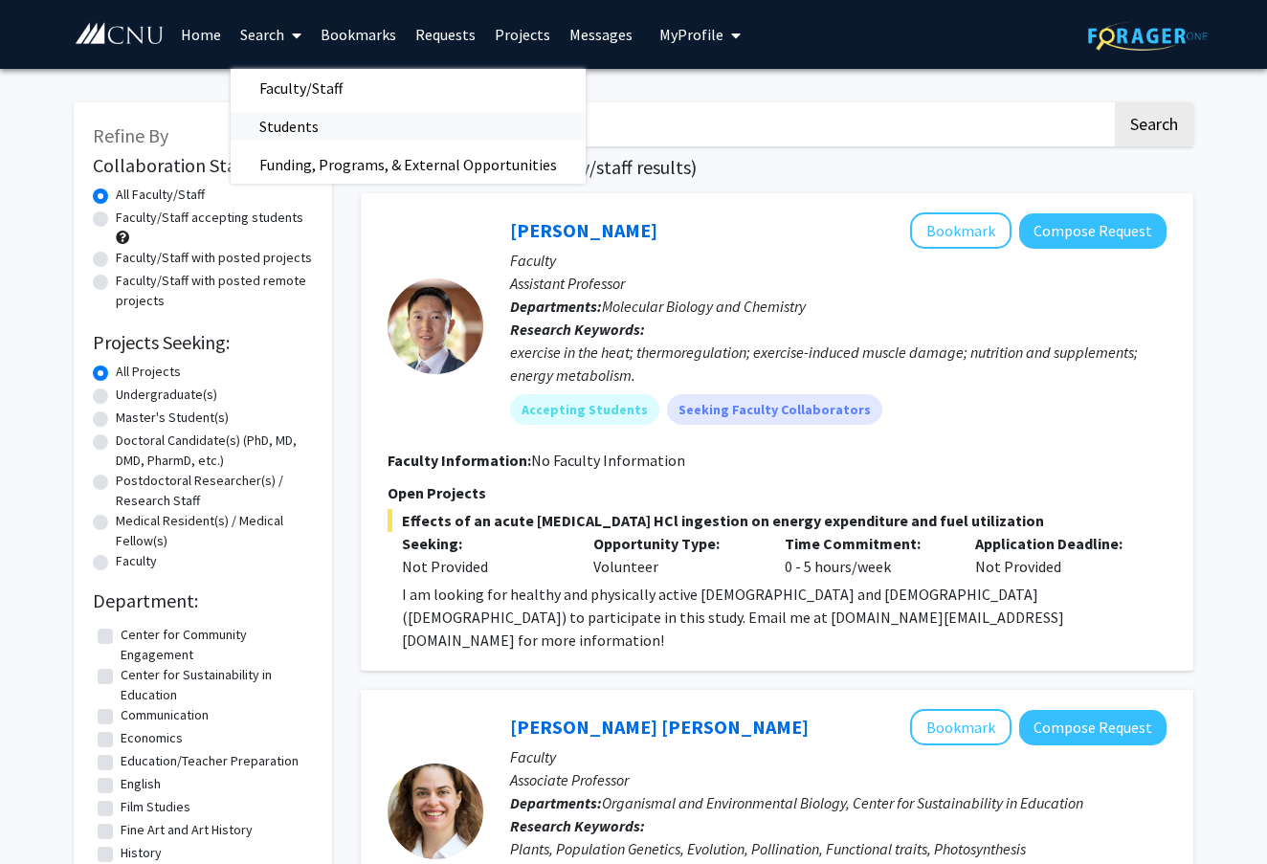
click at [287, 127] on span "Students" at bounding box center [289, 126] width 117 height 38
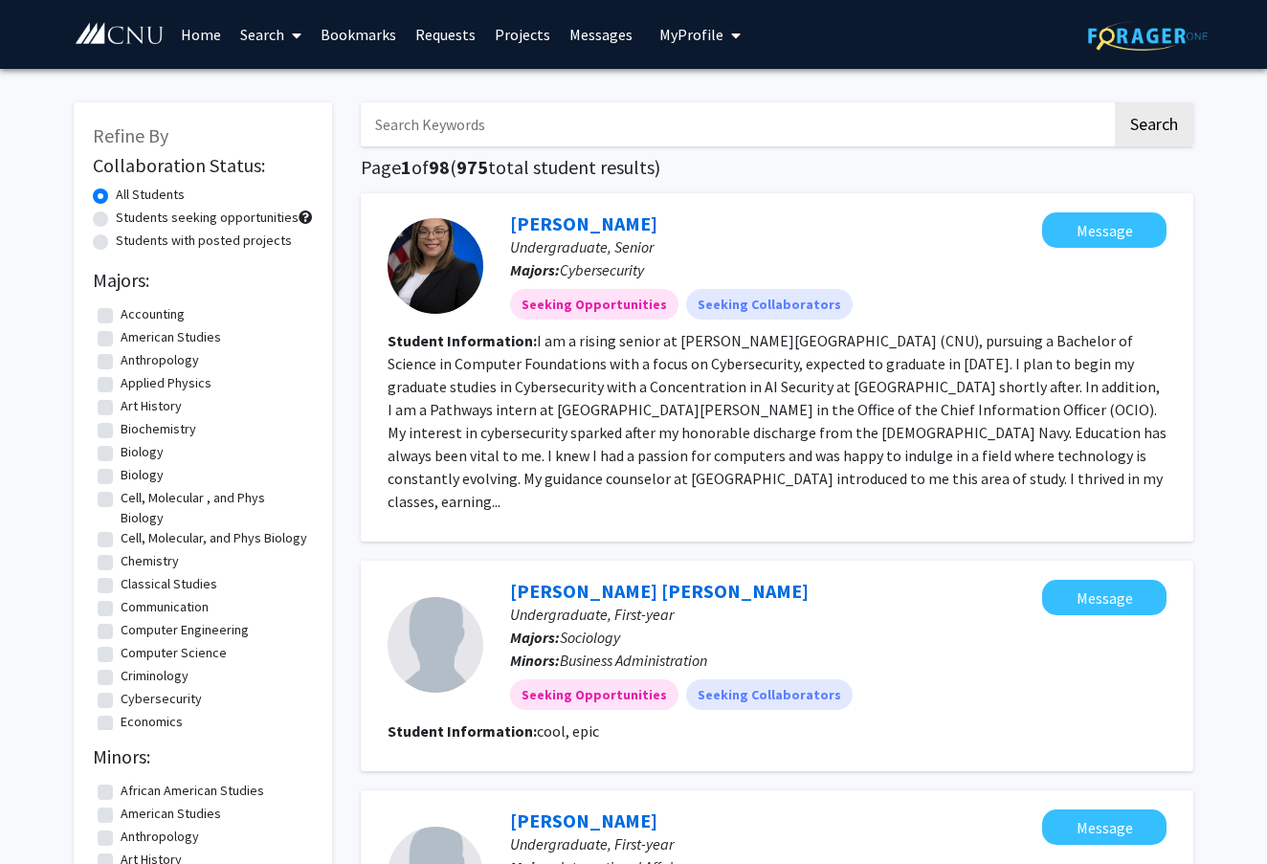
click at [668, 30] on span "My Profile" at bounding box center [692, 34] width 64 height 19
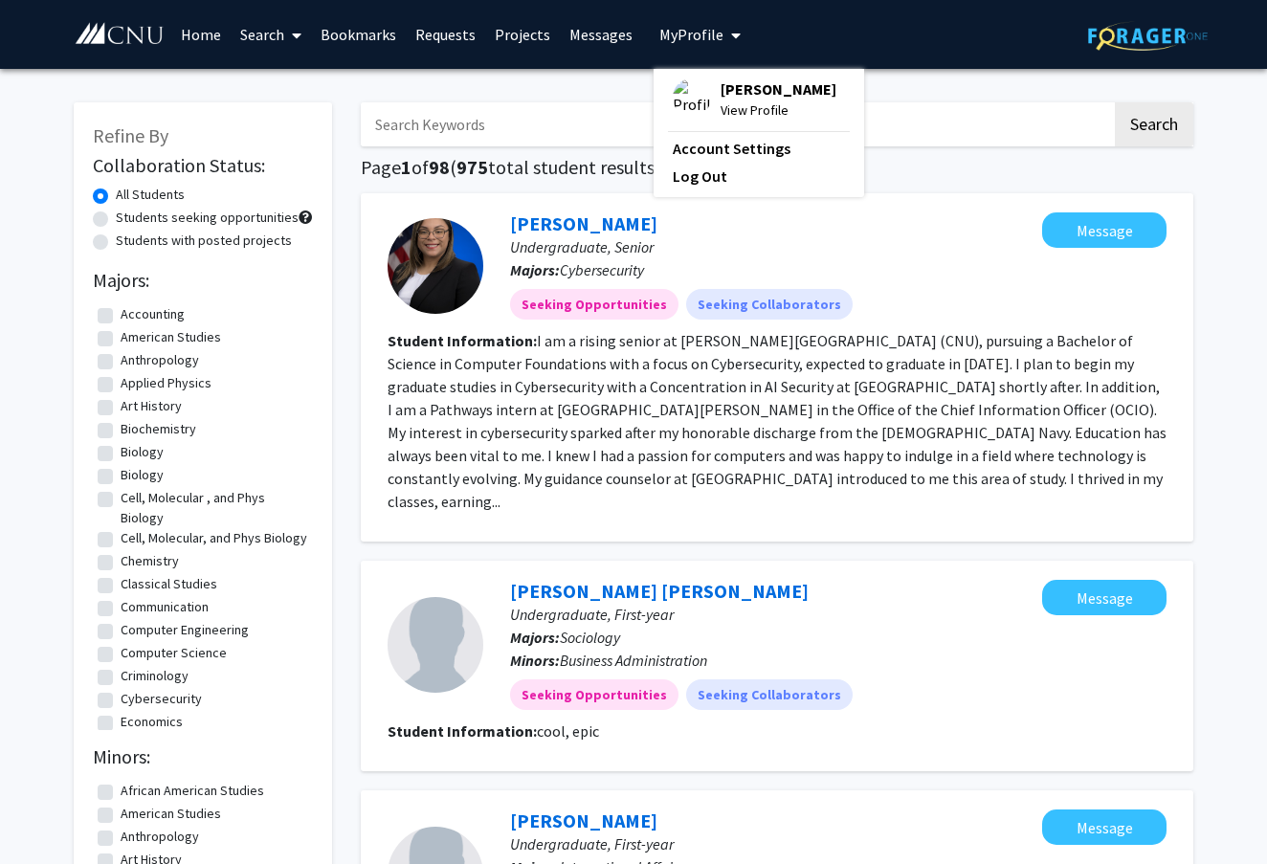
click at [739, 91] on span "Delaney Rickard" at bounding box center [779, 88] width 116 height 21
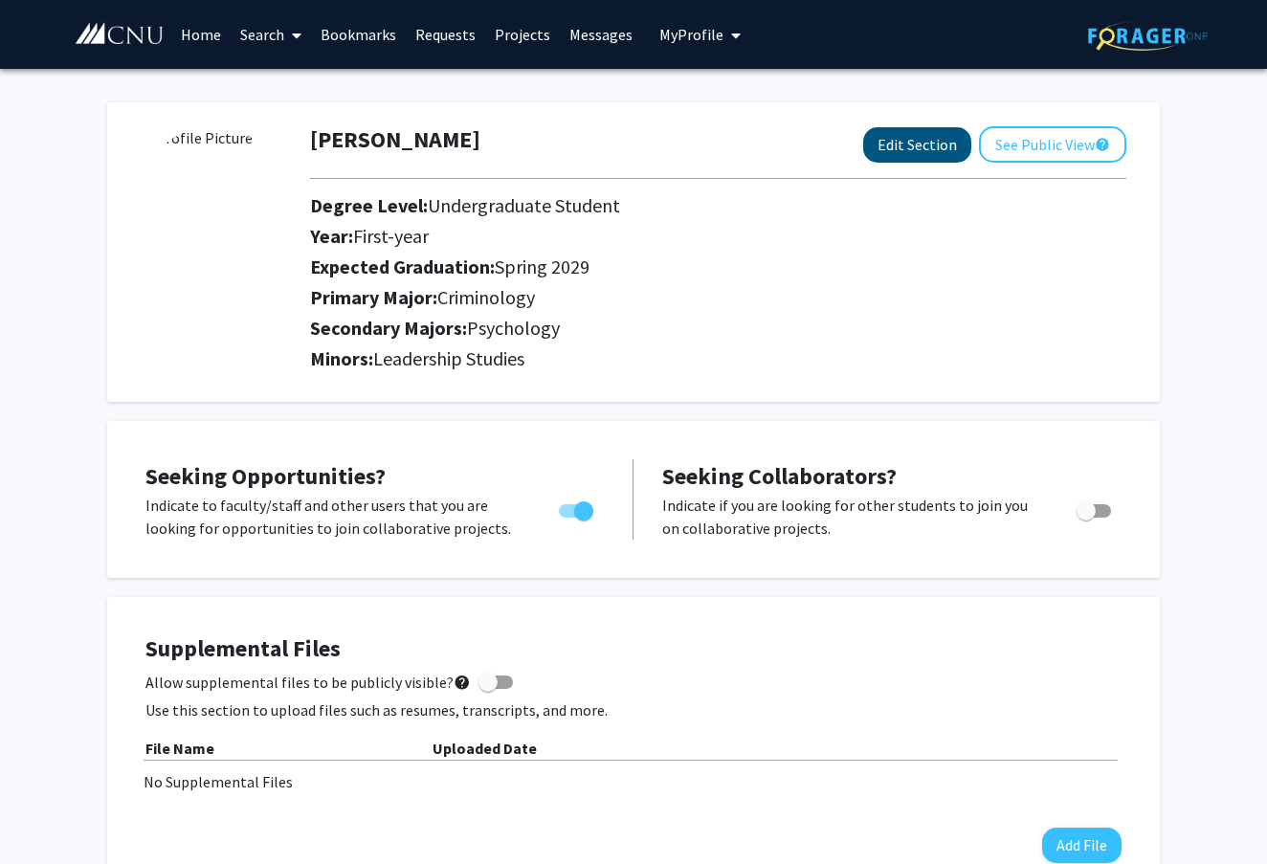
click at [911, 146] on button "Edit Section" at bounding box center [917, 144] width 108 height 35
select select "first-year"
select select "45: spring_2029"
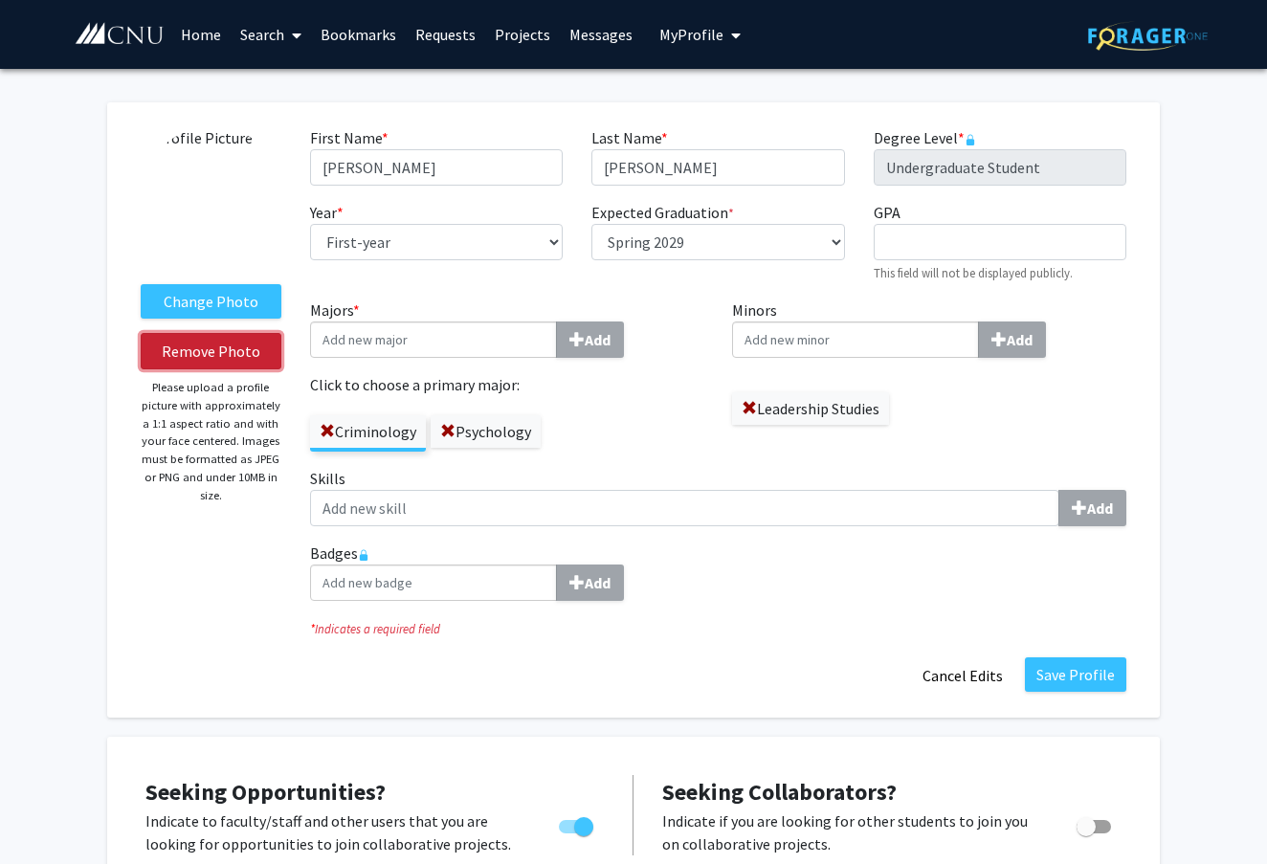
click at [206, 355] on button "Remove Photo" at bounding box center [211, 351] width 141 height 36
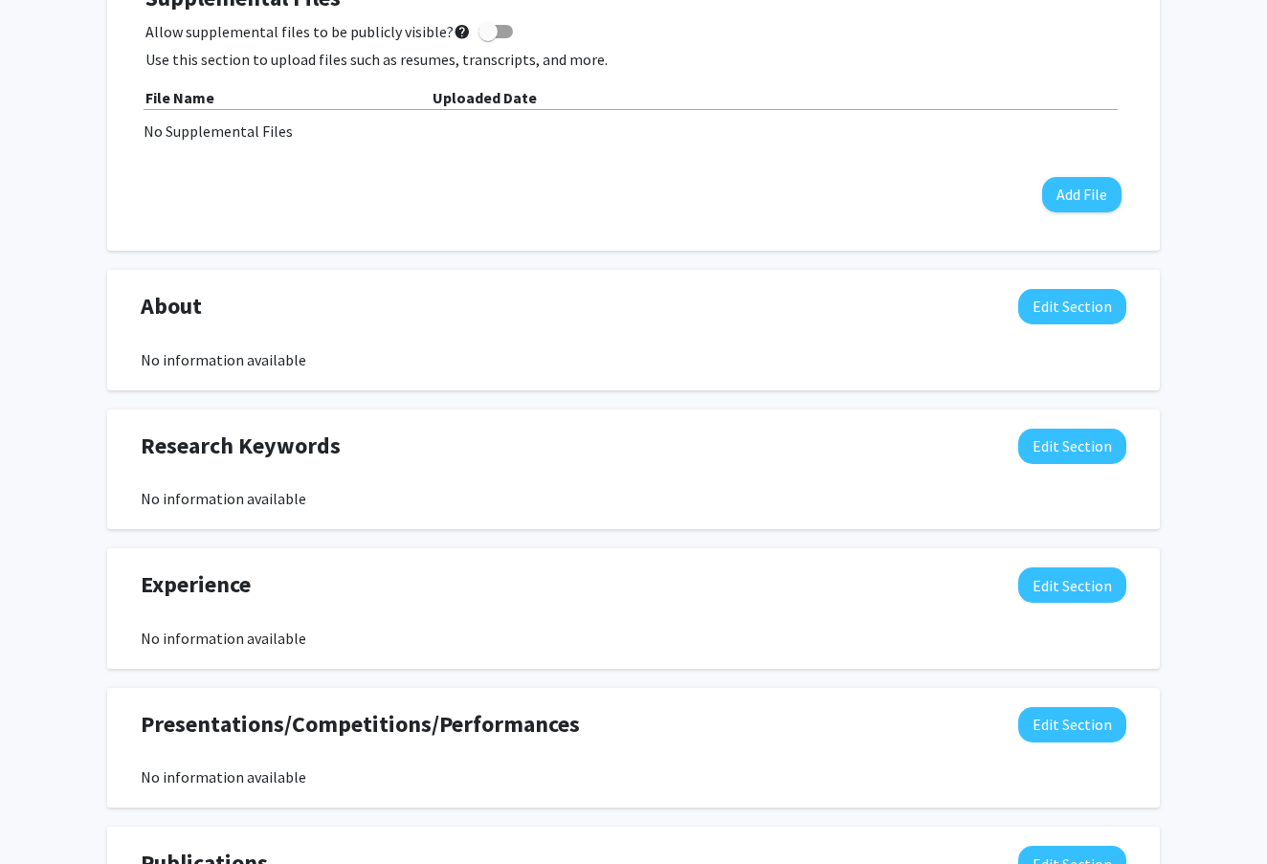
scroll to position [1040, 0]
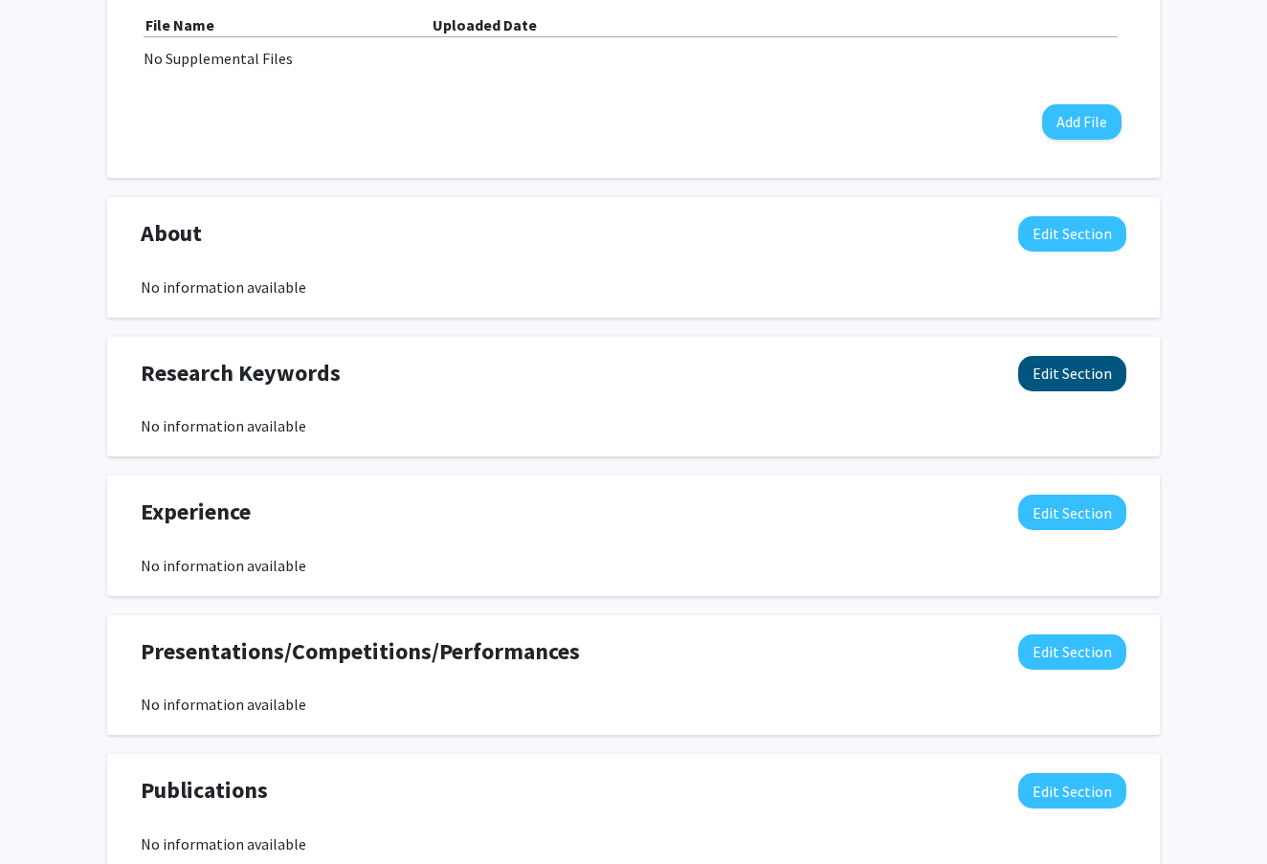
click at [1094, 379] on button "Edit Section" at bounding box center [1072, 373] width 108 height 35
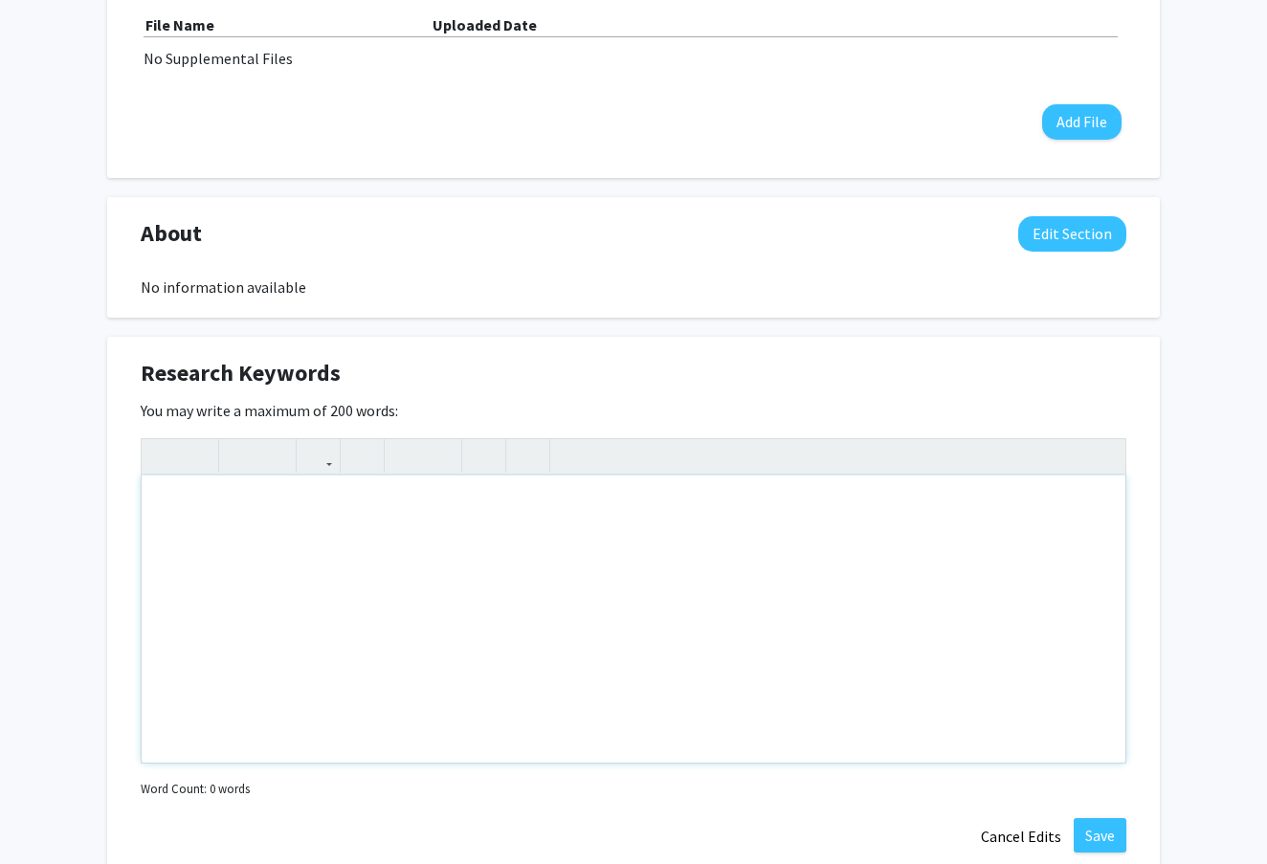
click at [384, 600] on div "Note to users with screen readers: Please deactivate our accessibility plugin f…" at bounding box center [634, 619] width 984 height 287
click at [1022, 829] on button "Cancel Edits" at bounding box center [1021, 836] width 105 height 36
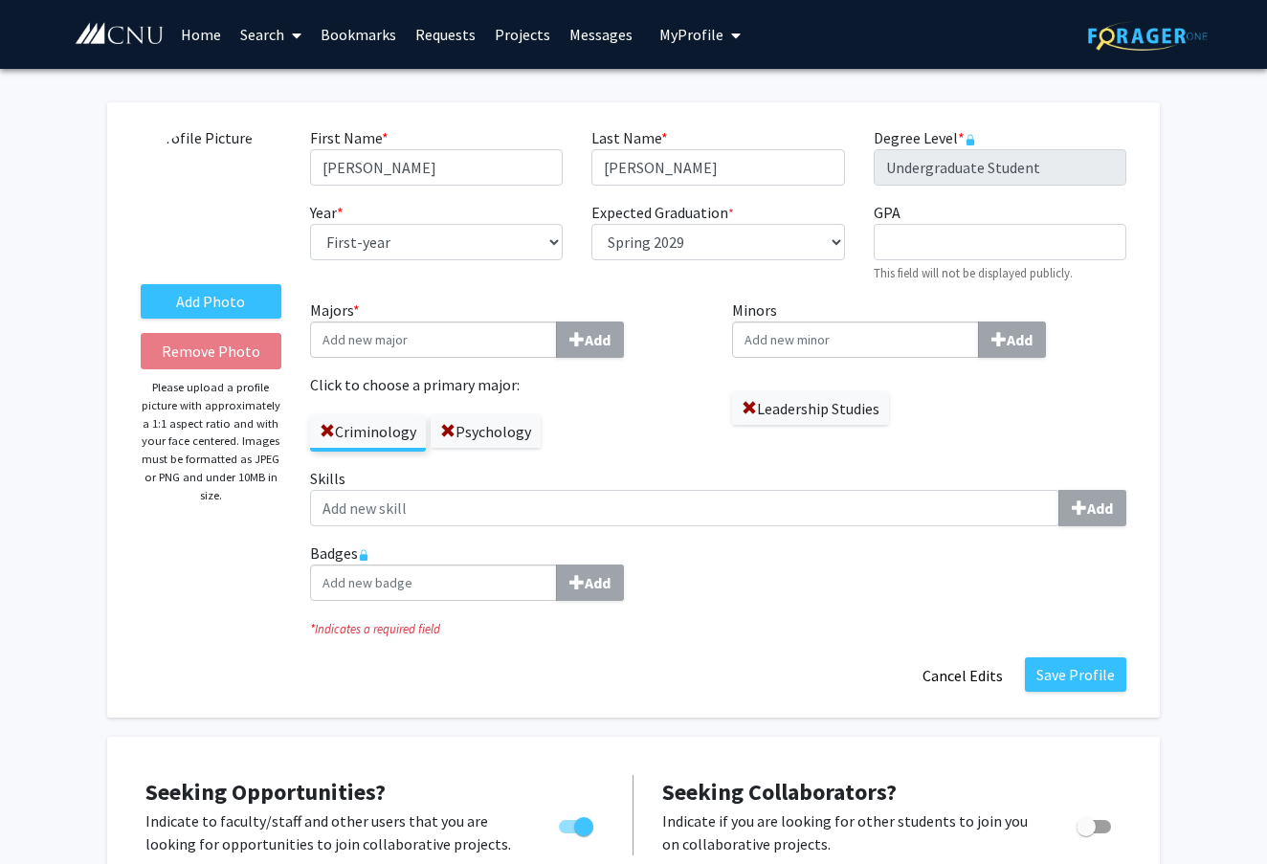
scroll to position [0, 0]
click at [1059, 673] on button "Save Profile" at bounding box center [1075, 675] width 101 height 34
